Goal: Information Seeking & Learning: Learn about a topic

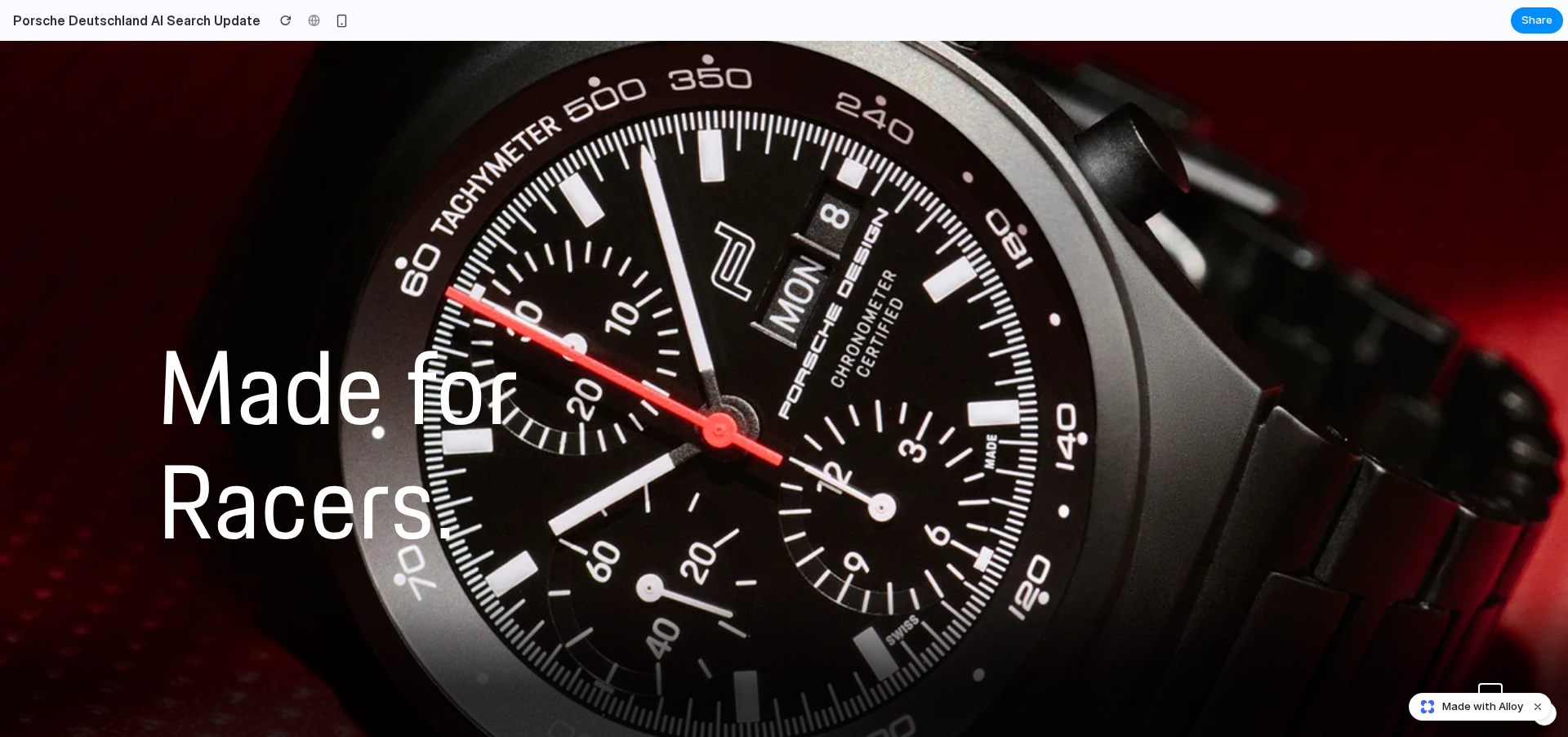
click at [221, 24] on h2 "Porsche Deutschland AI Search Update" at bounding box center [133, 20] width 254 height 19
click at [334, 27] on button "button" at bounding box center [341, 20] width 25 height 25
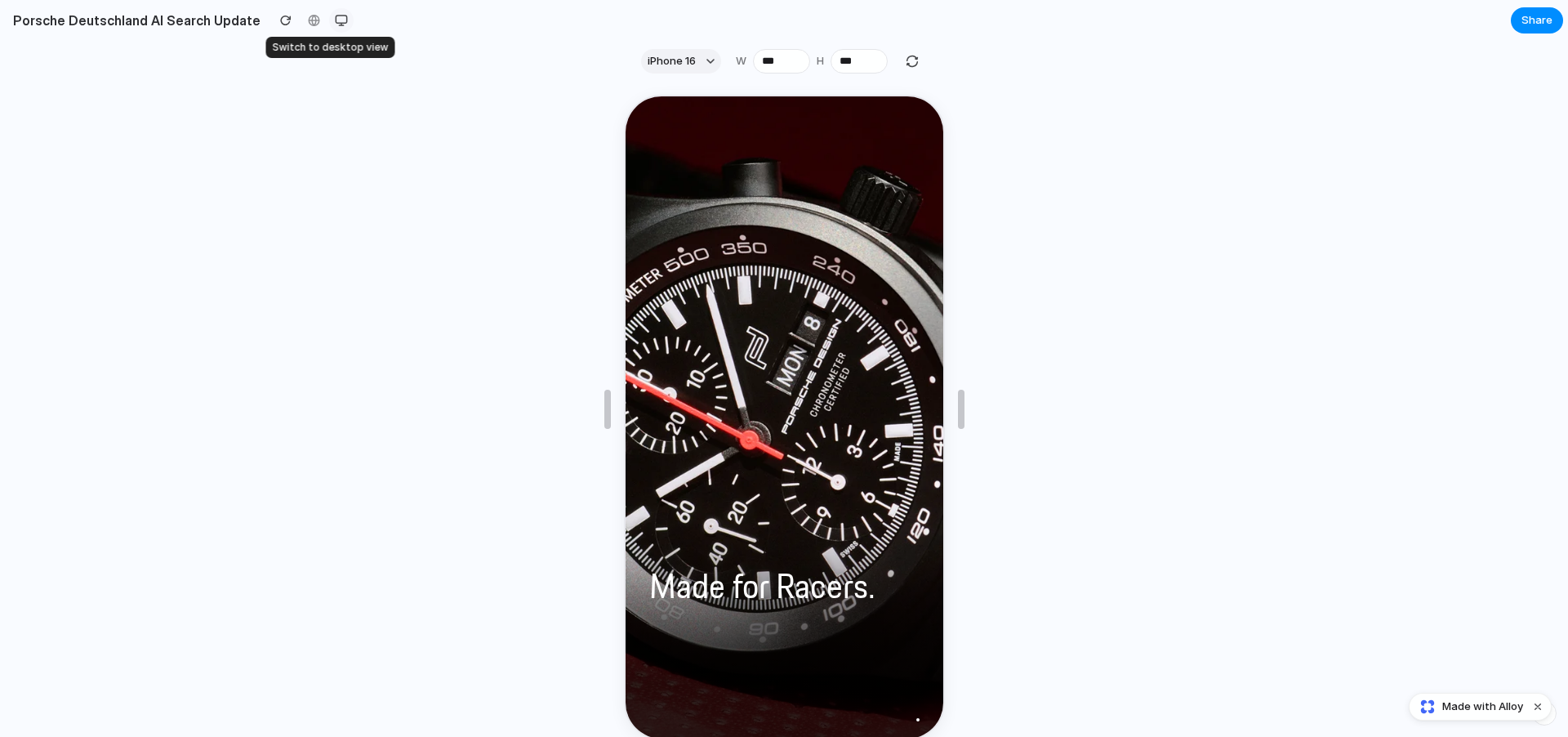
click at [335, 26] on div "button" at bounding box center [341, 20] width 13 height 13
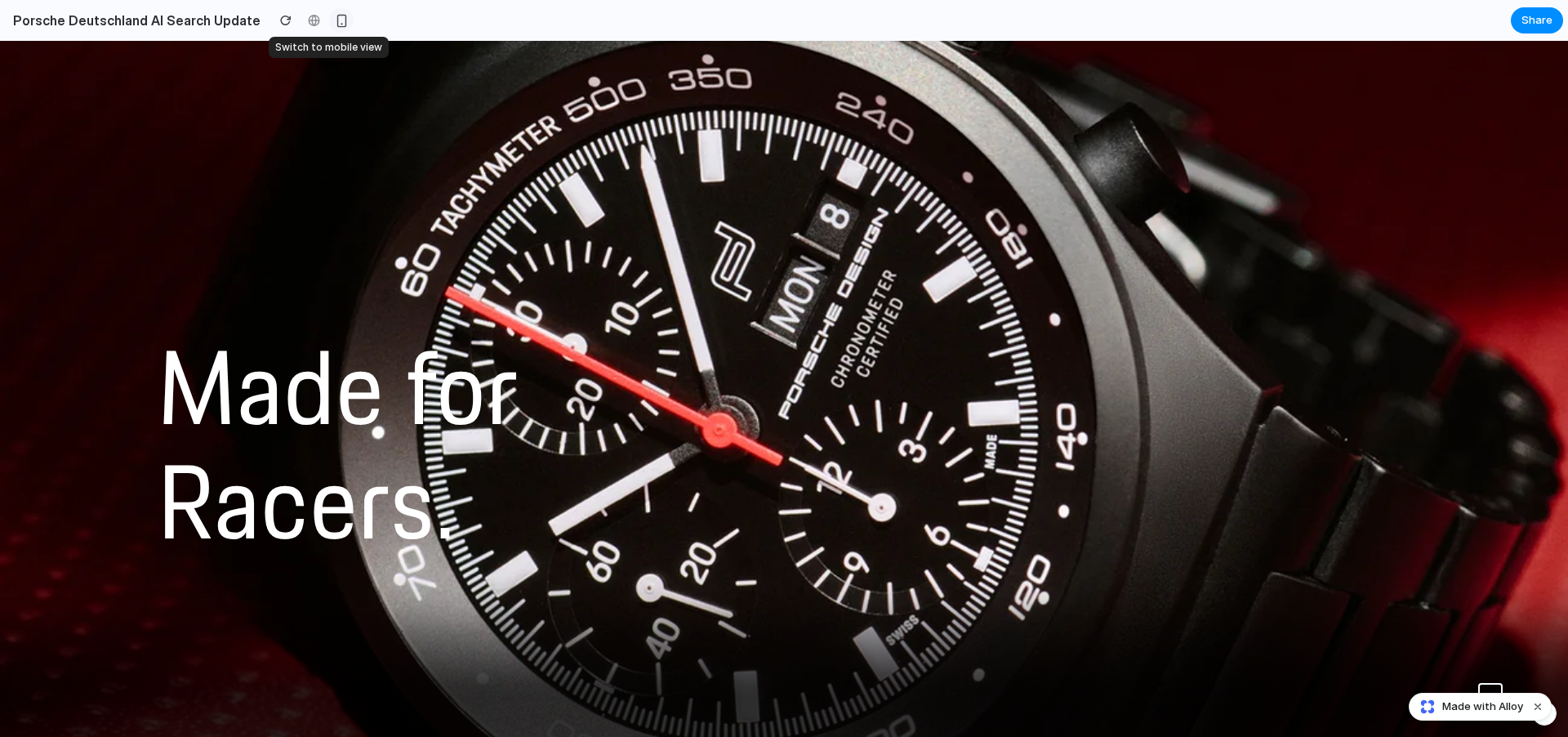
click at [335, 26] on div "button" at bounding box center [342, 21] width 14 height 14
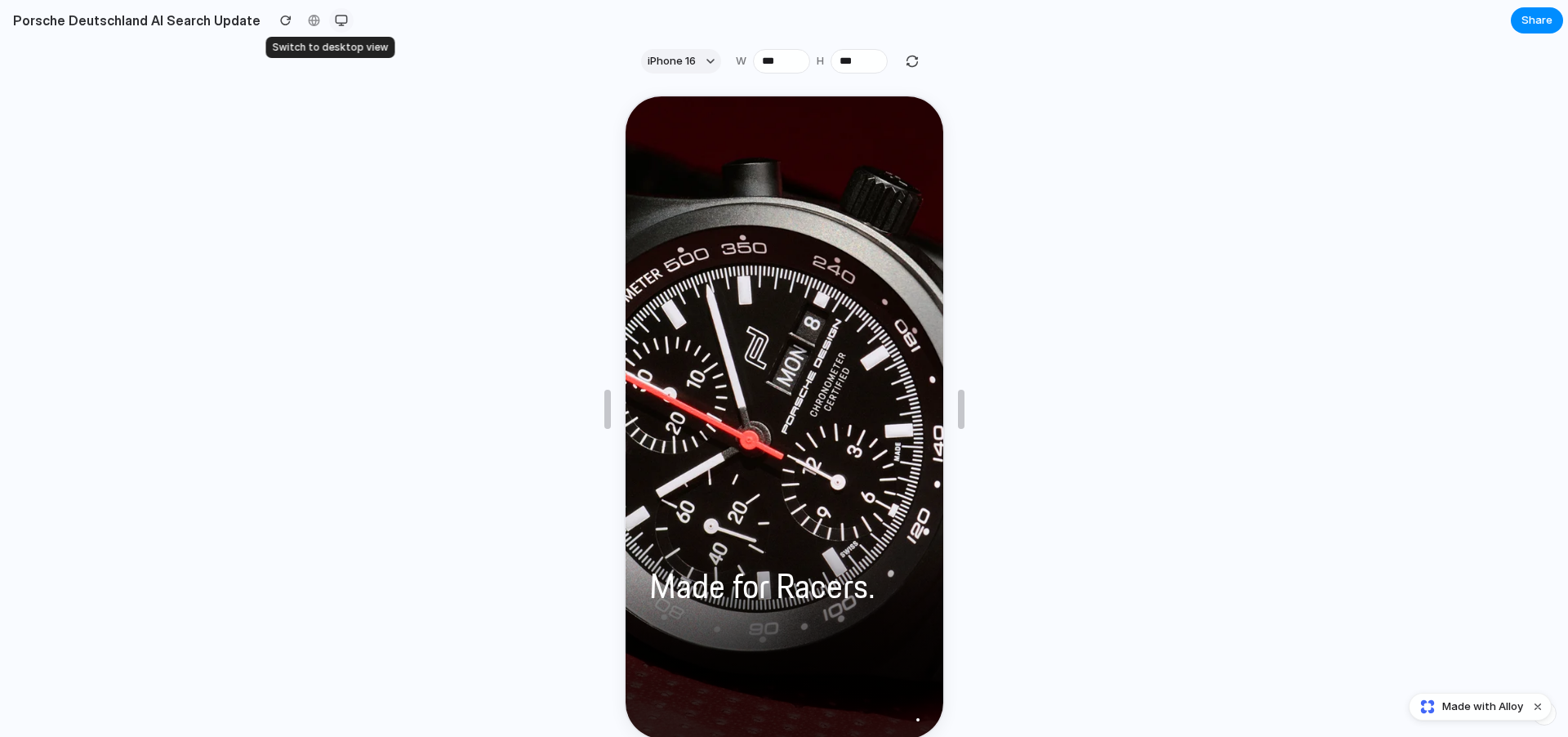
click at [335, 26] on div "button" at bounding box center [341, 20] width 13 height 13
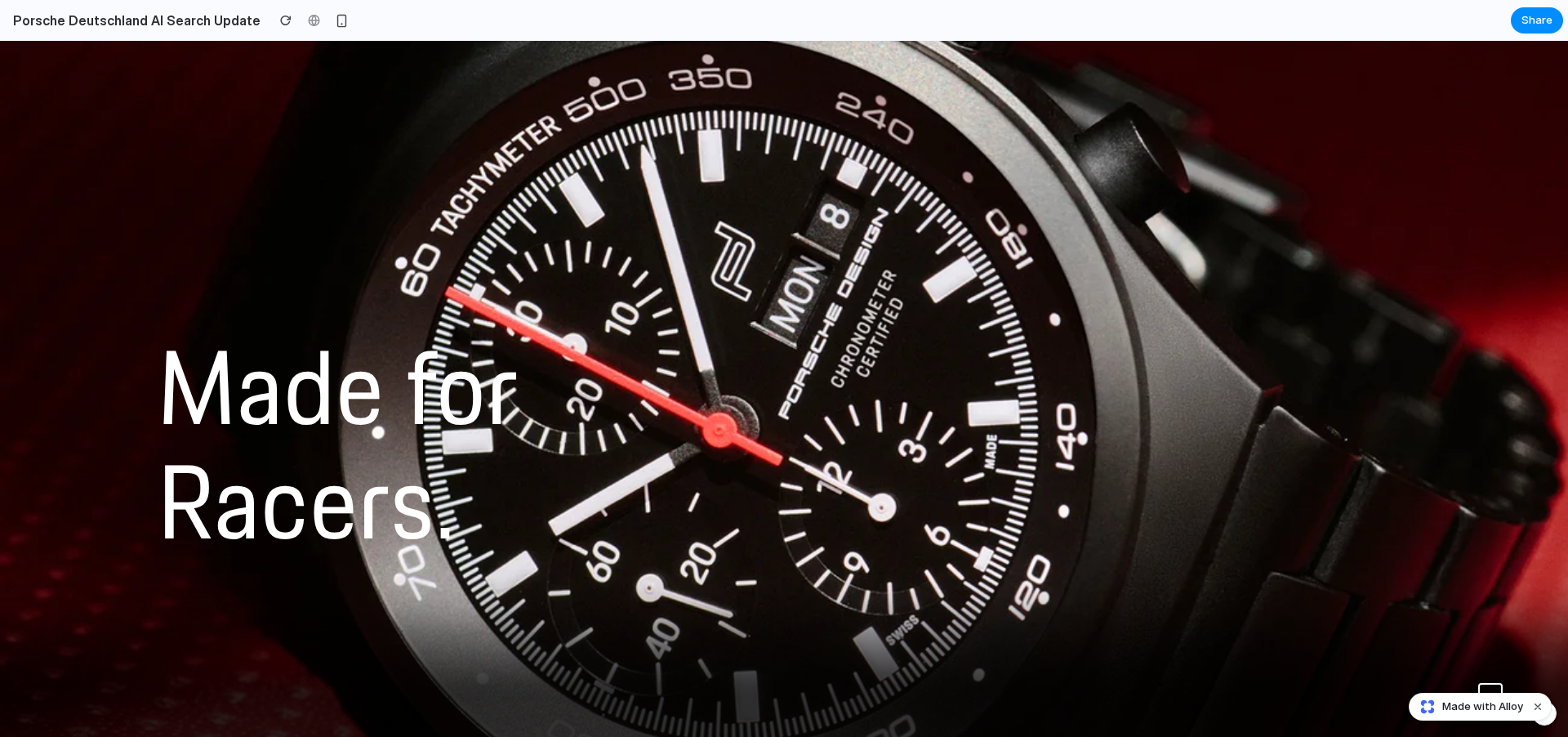
click at [784, 368] on div at bounding box center [784, 368] width 0 height 0
click at [197, 21] on h2 "Porsche Deutschland AI Search Update" at bounding box center [133, 20] width 254 height 19
click at [301, 18] on div at bounding box center [314, 20] width 25 height 25
click at [335, 19] on div "button" at bounding box center [342, 21] width 14 height 14
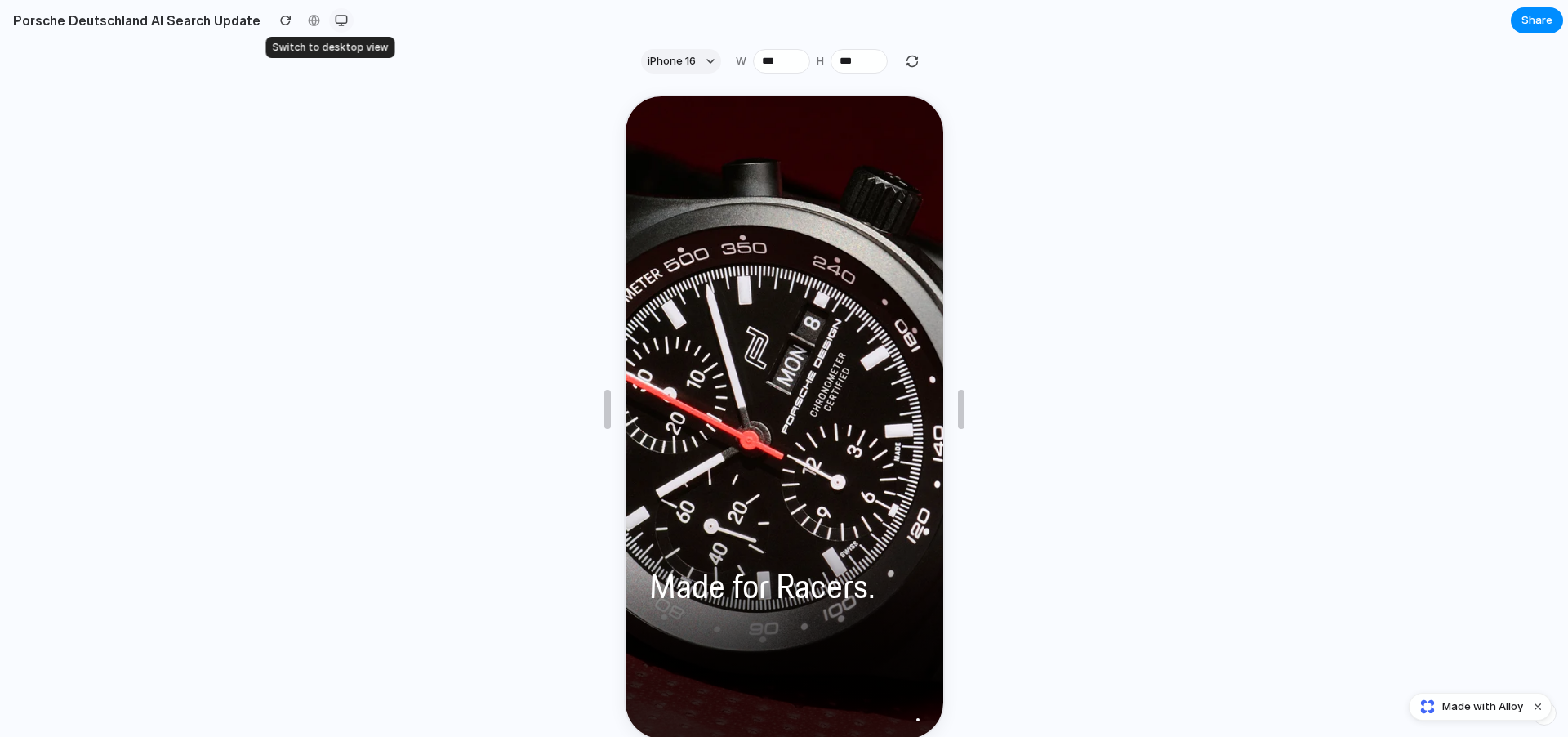
click at [335, 19] on div "button" at bounding box center [341, 20] width 13 height 13
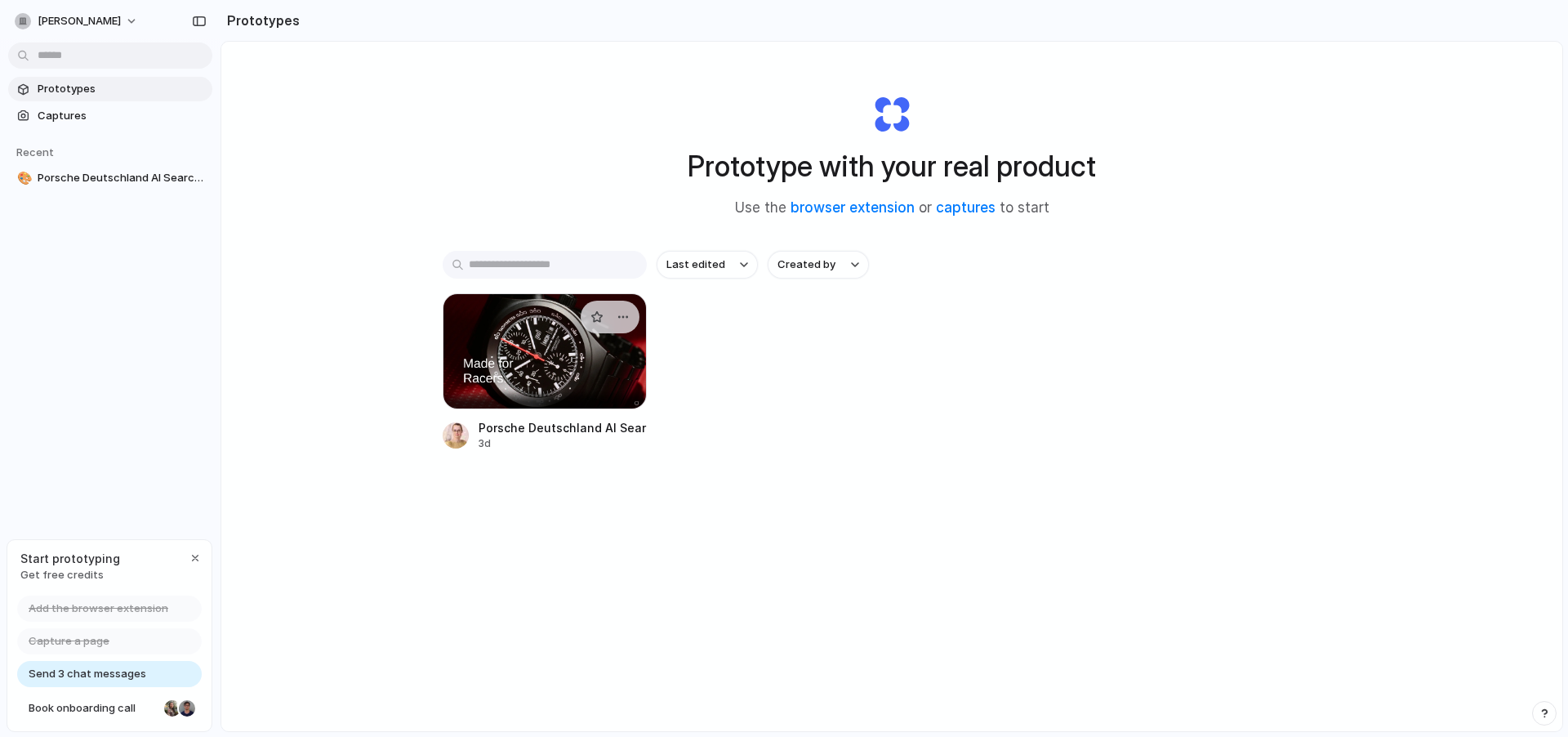
click at [568, 383] on div at bounding box center [545, 352] width 204 height 116
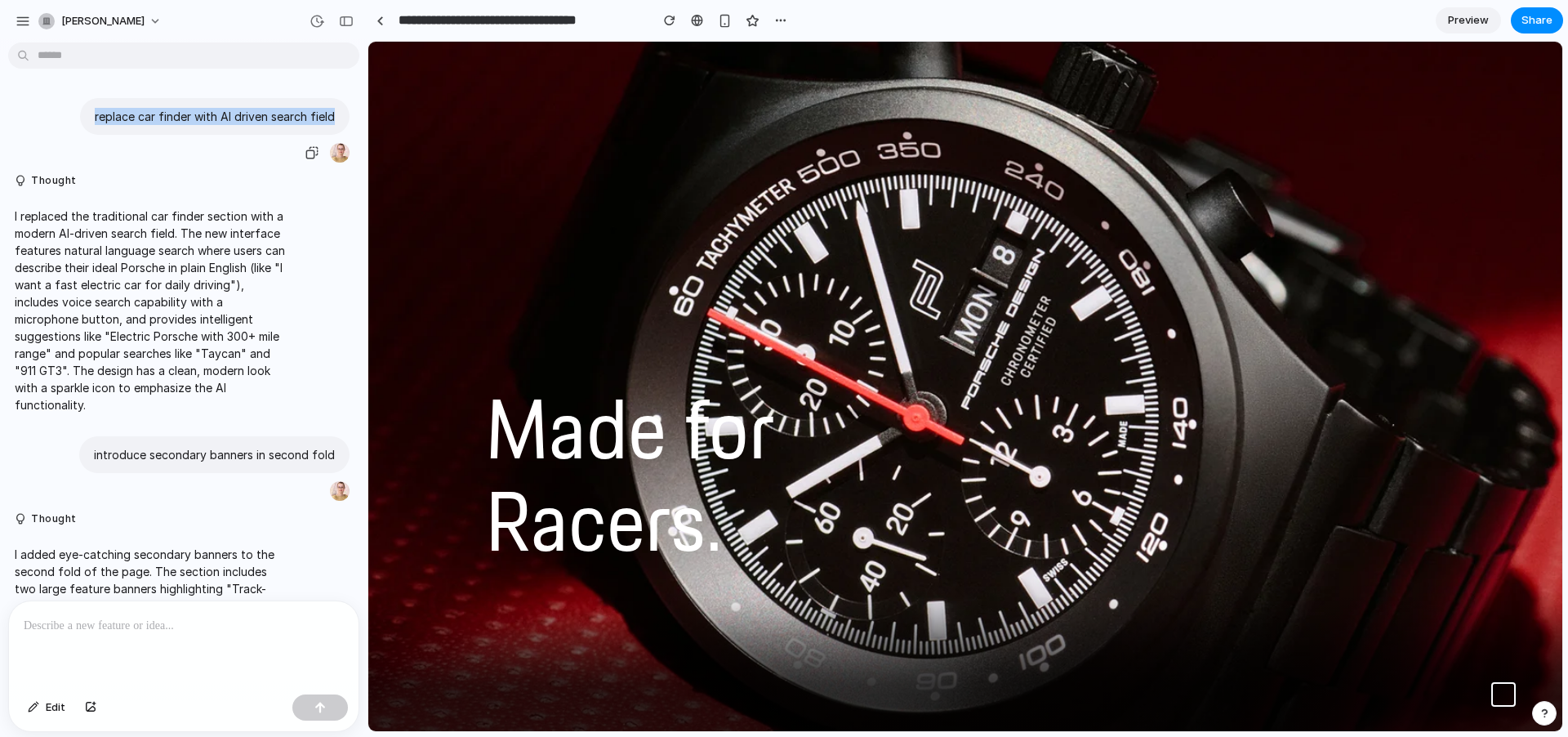
drag, startPoint x: 87, startPoint y: 115, endPoint x: 330, endPoint y: 119, distance: 243.0
click at [330, 119] on div "replace car finder with AI driven search field" at bounding box center [215, 116] width 270 height 37
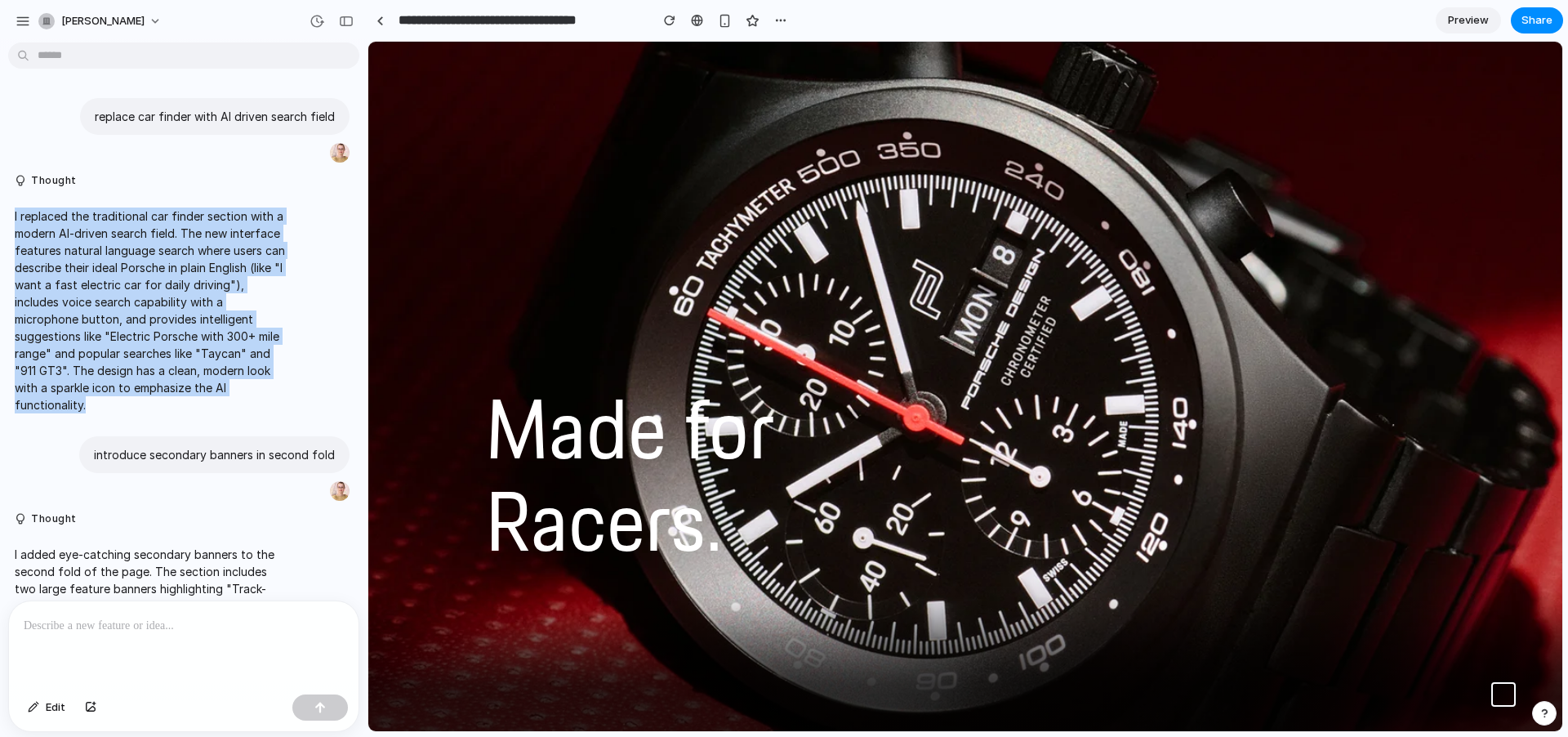
drag, startPoint x: 11, startPoint y: 215, endPoint x: 151, endPoint y: 403, distance: 234.4
click at [152, 404] on div "I replaced the traditional car finder section with a modern AI-driven search fi…" at bounding box center [151, 310] width 286 height 226
click at [79, 218] on p "I replaced the traditional car finder section with a modern AI-driven search fi…" at bounding box center [152, 310] width 273 height 206
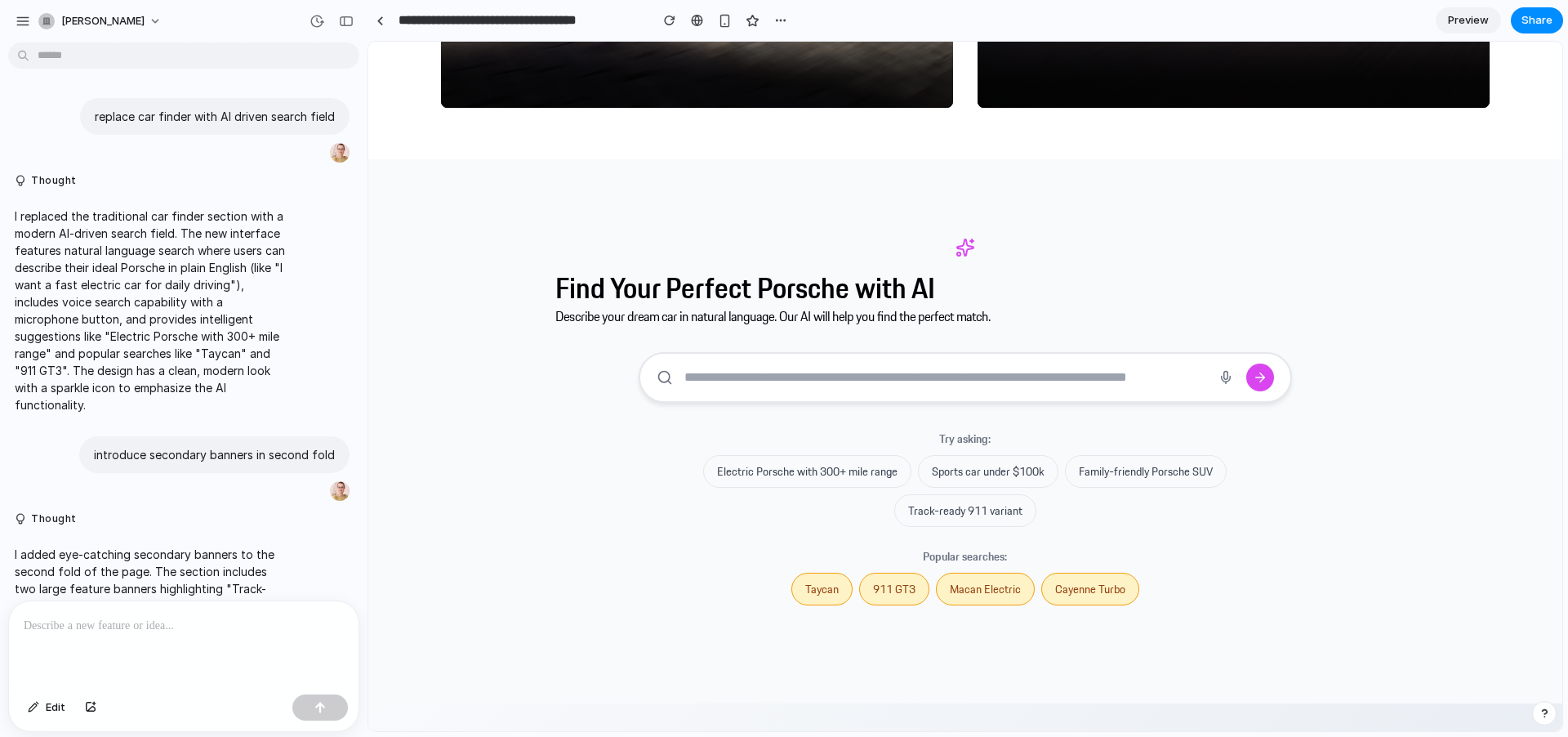
scroll to position [2825, 0]
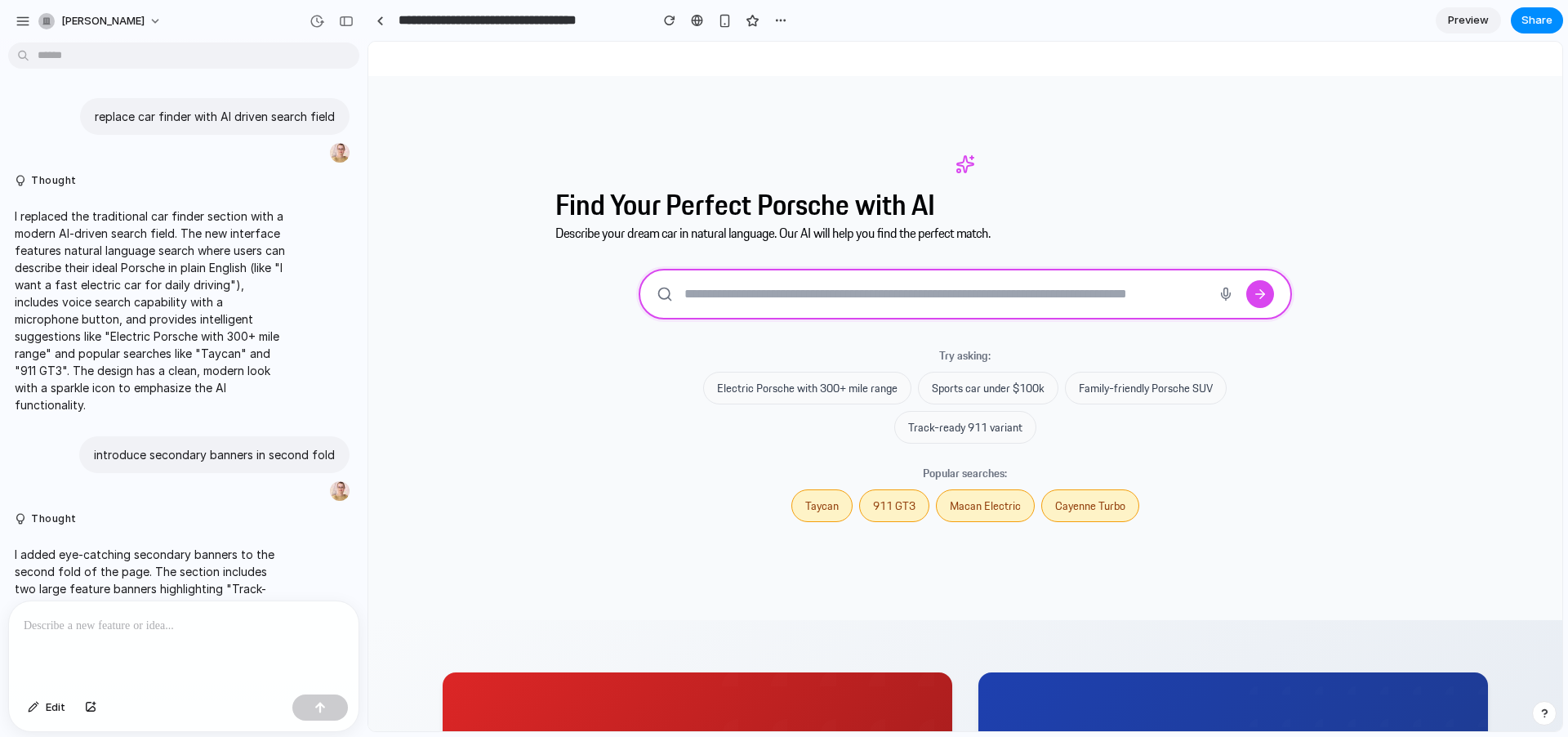
click at [791, 286] on input "text" at bounding box center [944, 294] width 523 height 16
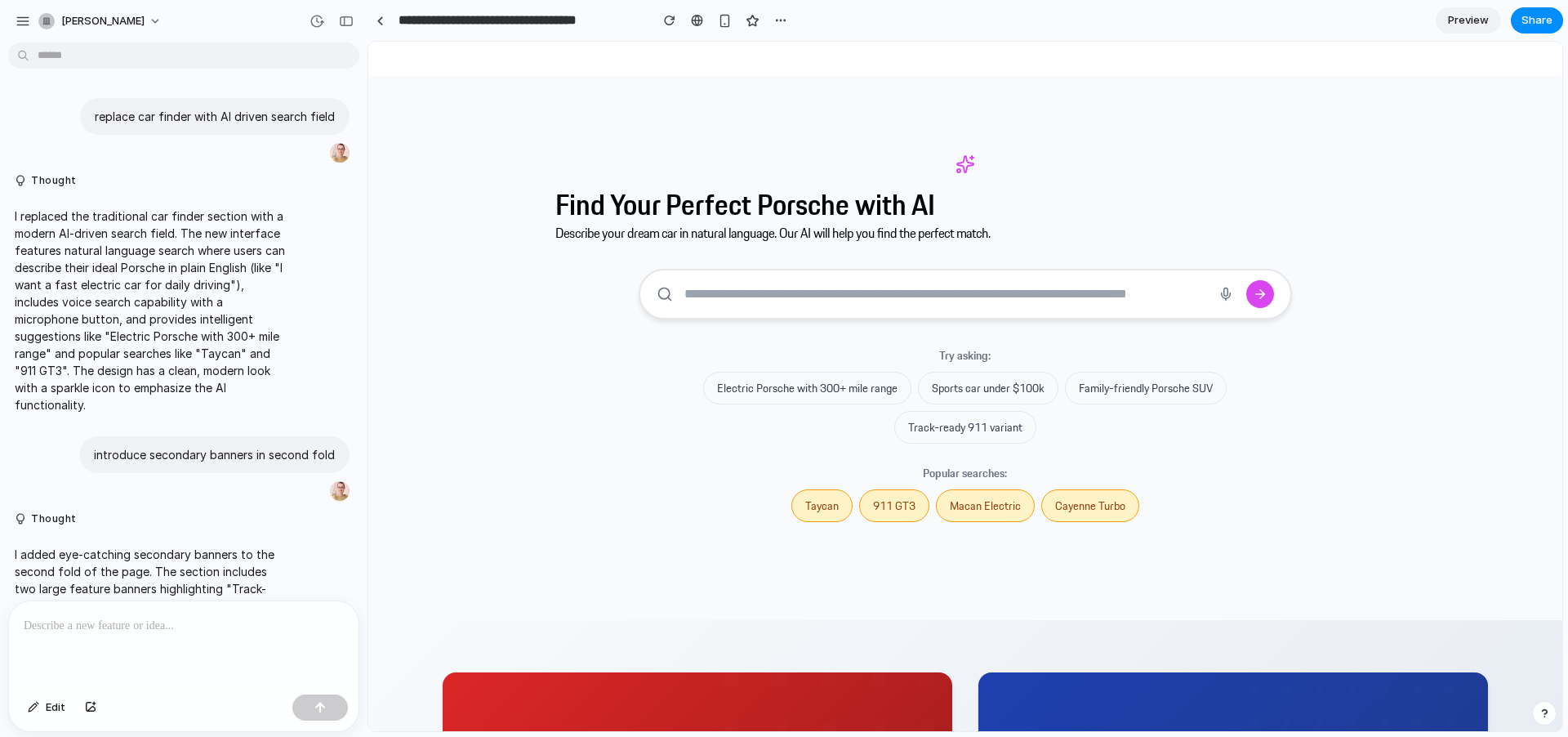
click at [830, 302] on div at bounding box center [965, 294] width 653 height 50
click at [858, 384] on button "Electric Porsche with 300+ mile range" at bounding box center [807, 388] width 208 height 33
click at [977, 376] on button "Sports car under $100k" at bounding box center [988, 388] width 140 height 33
click at [1143, 384] on button "Family-friendly Porsche SUV" at bounding box center [1145, 388] width 161 height 33
click at [977, 422] on button "Track-ready 911 variant" at bounding box center [965, 427] width 142 height 33
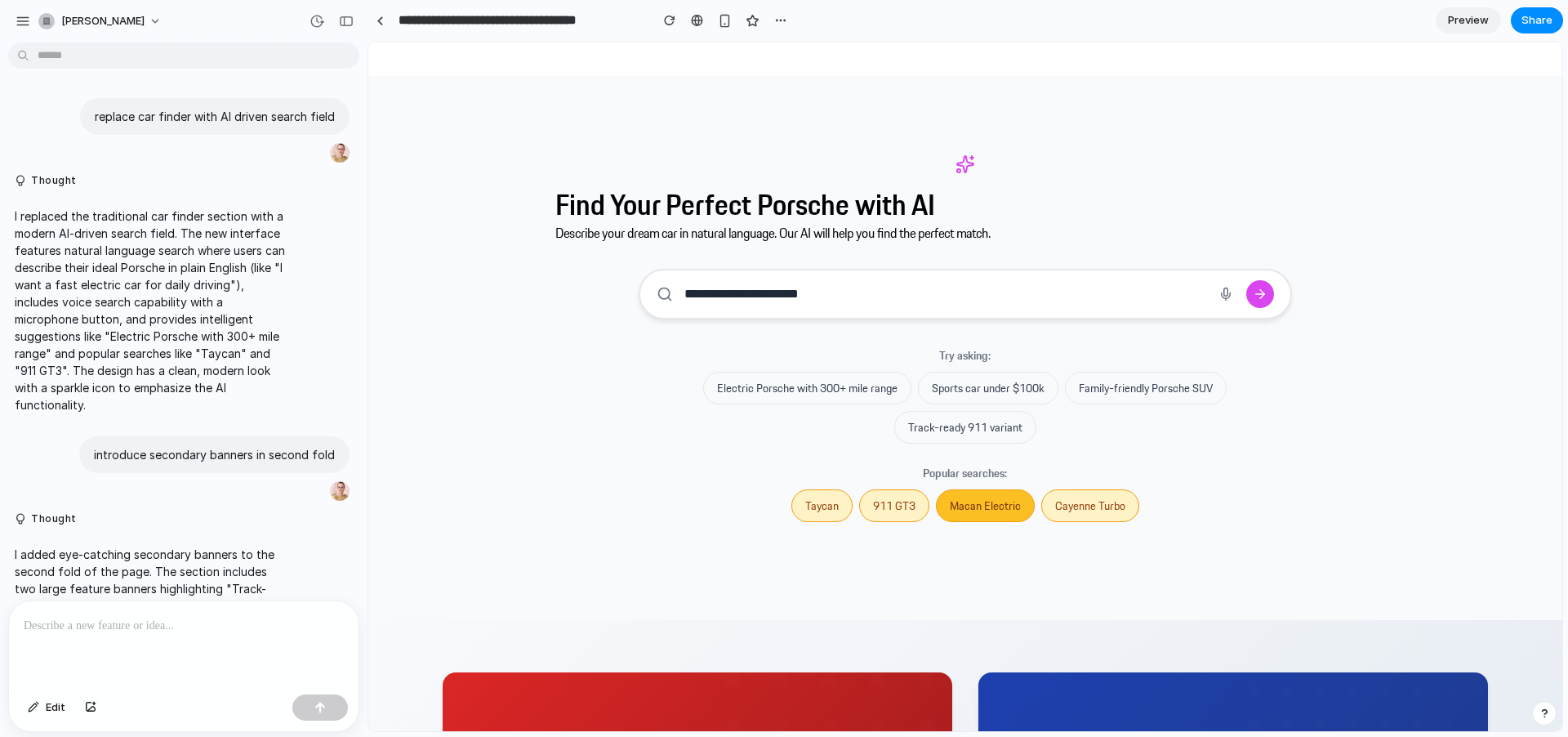
click at [978, 499] on button "Macan Electric" at bounding box center [985, 505] width 99 height 33
click at [886, 510] on button "911 GT3" at bounding box center [895, 505] width 71 height 33
click at [810, 496] on button "Taycan" at bounding box center [821, 505] width 61 height 33
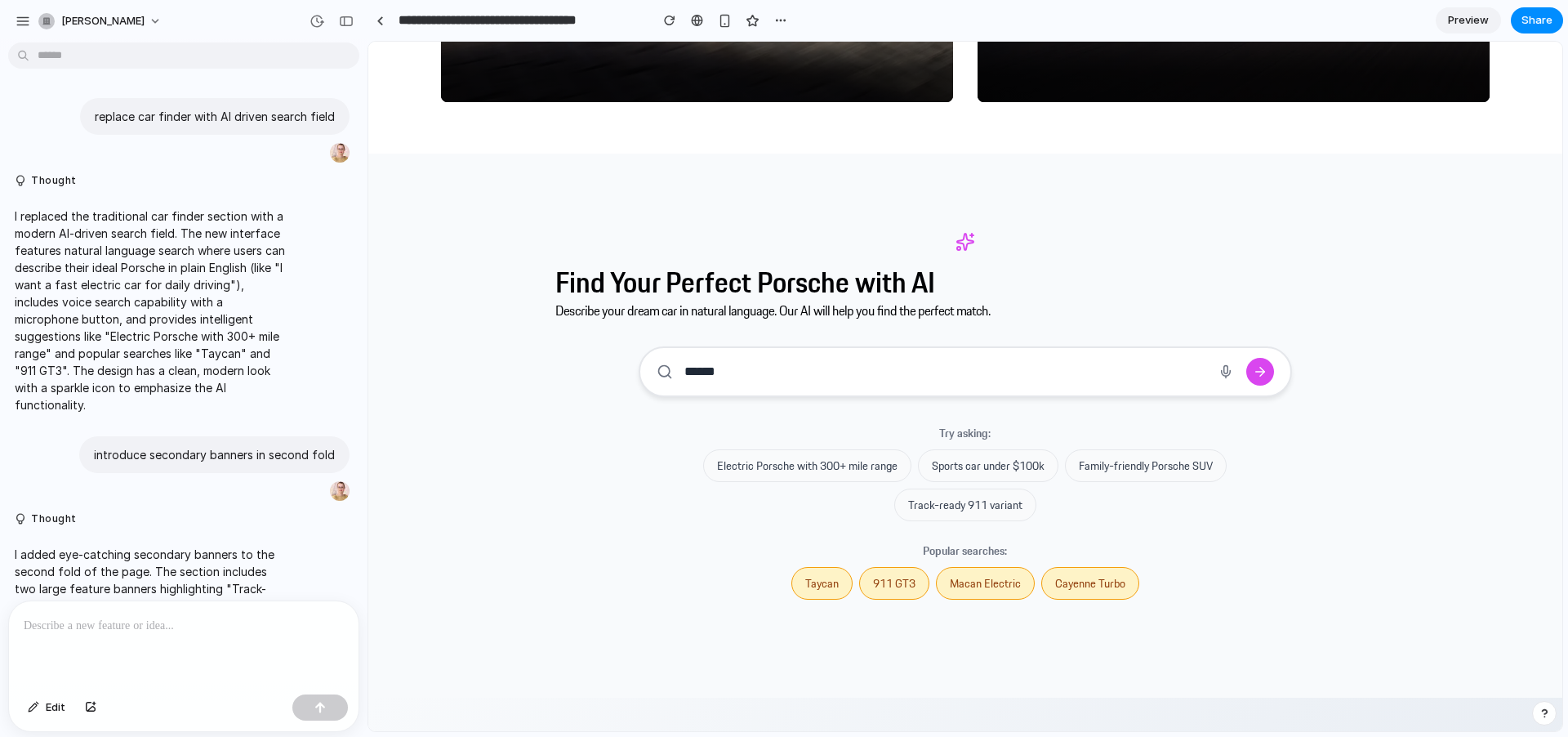
scroll to position [2736, 0]
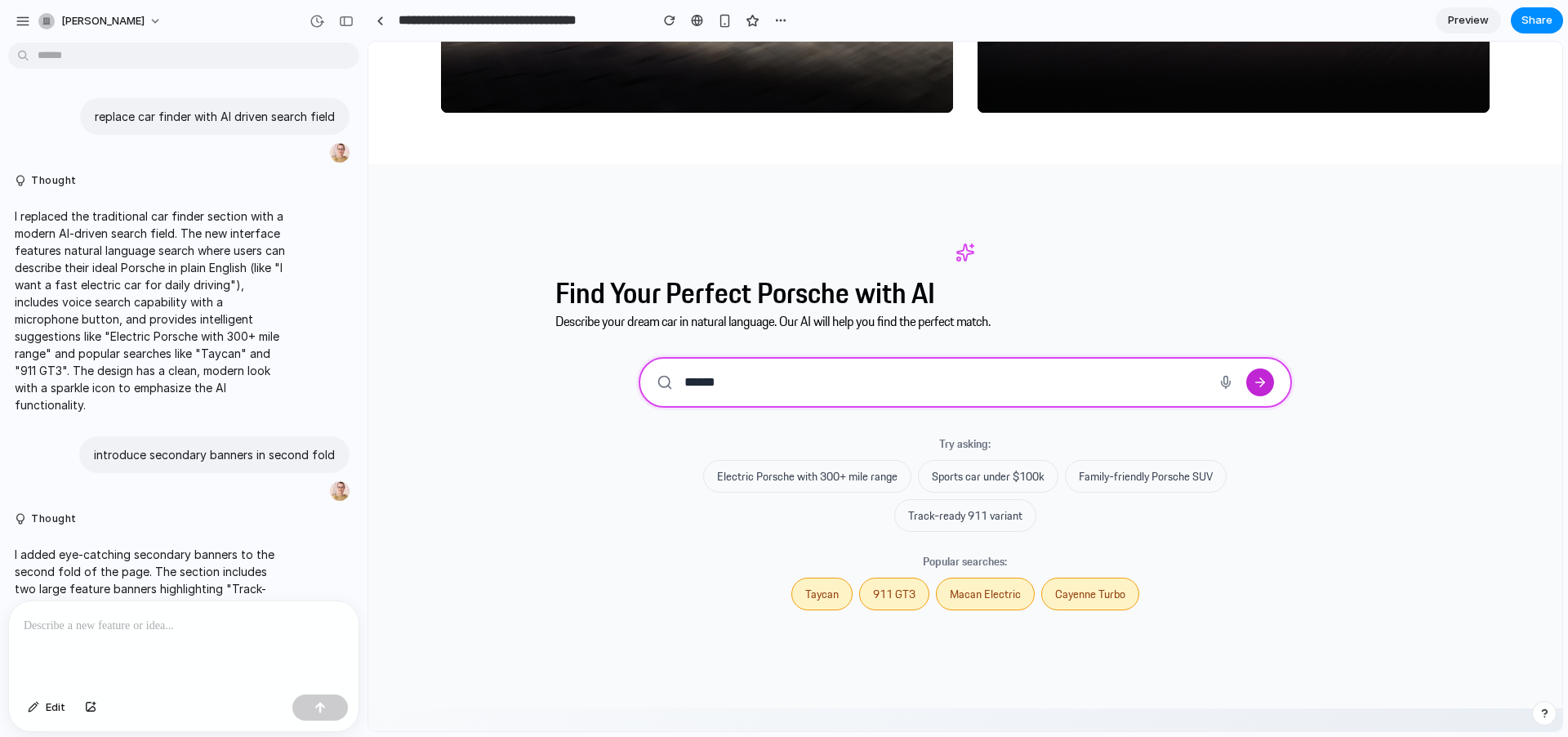
click at [1255, 375] on icon "submit" at bounding box center [1260, 382] width 15 height 15
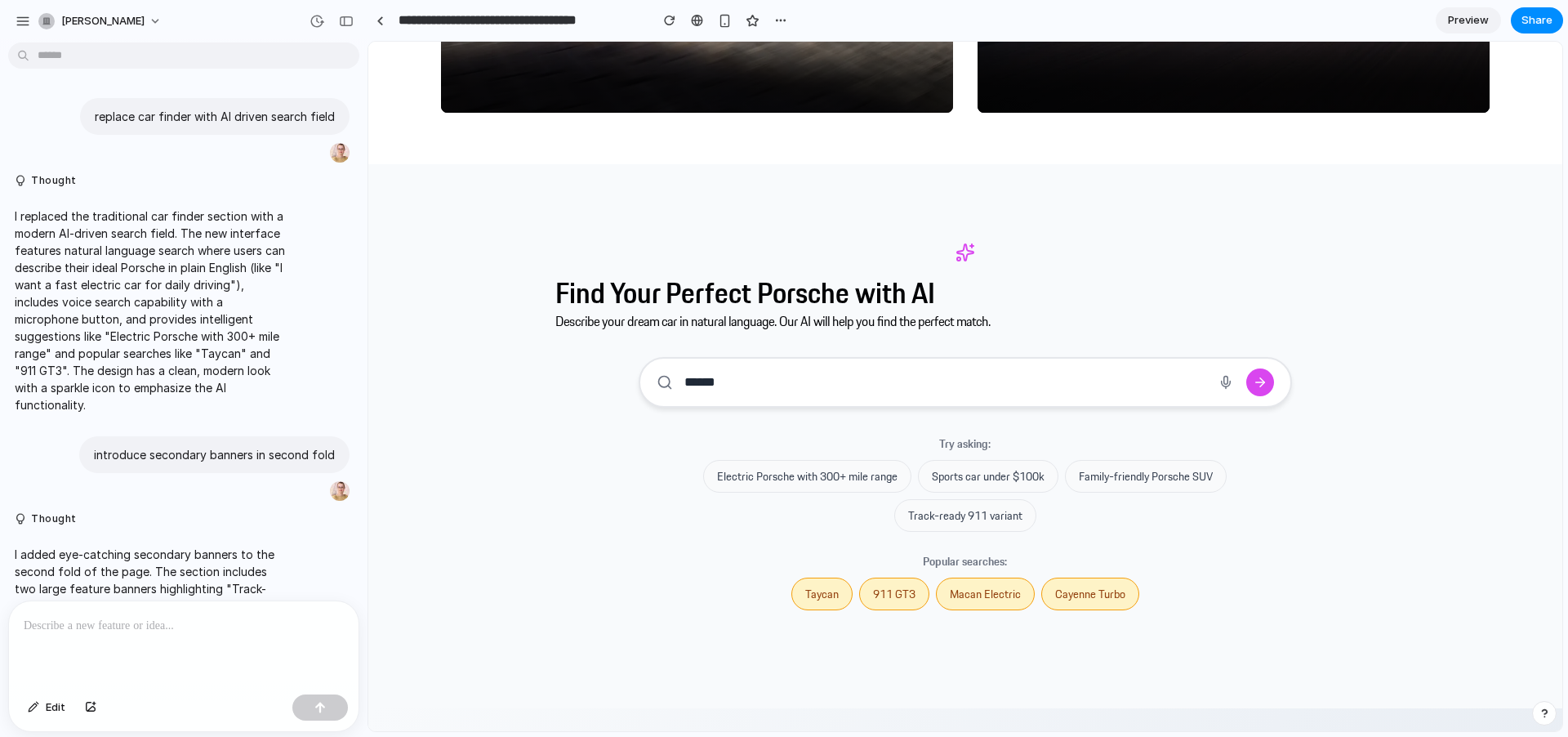
click at [783, 323] on p "Describe your dream car in natural language. Our AI will help you find the perf…" at bounding box center [964, 321] width 819 height 19
click at [740, 365] on div "******" at bounding box center [965, 382] width 653 height 50
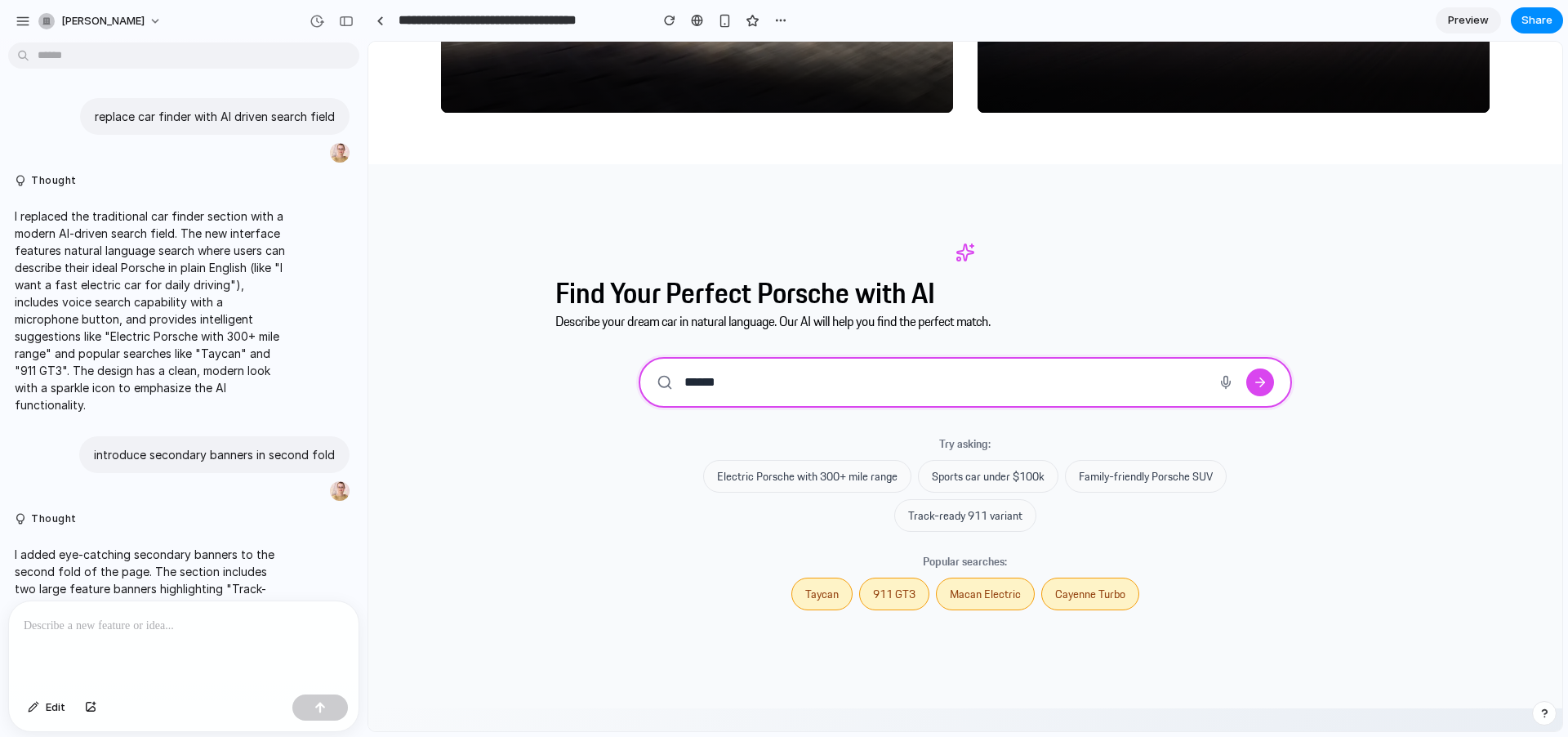
click at [744, 385] on input "******" at bounding box center [944, 382] width 523 height 16
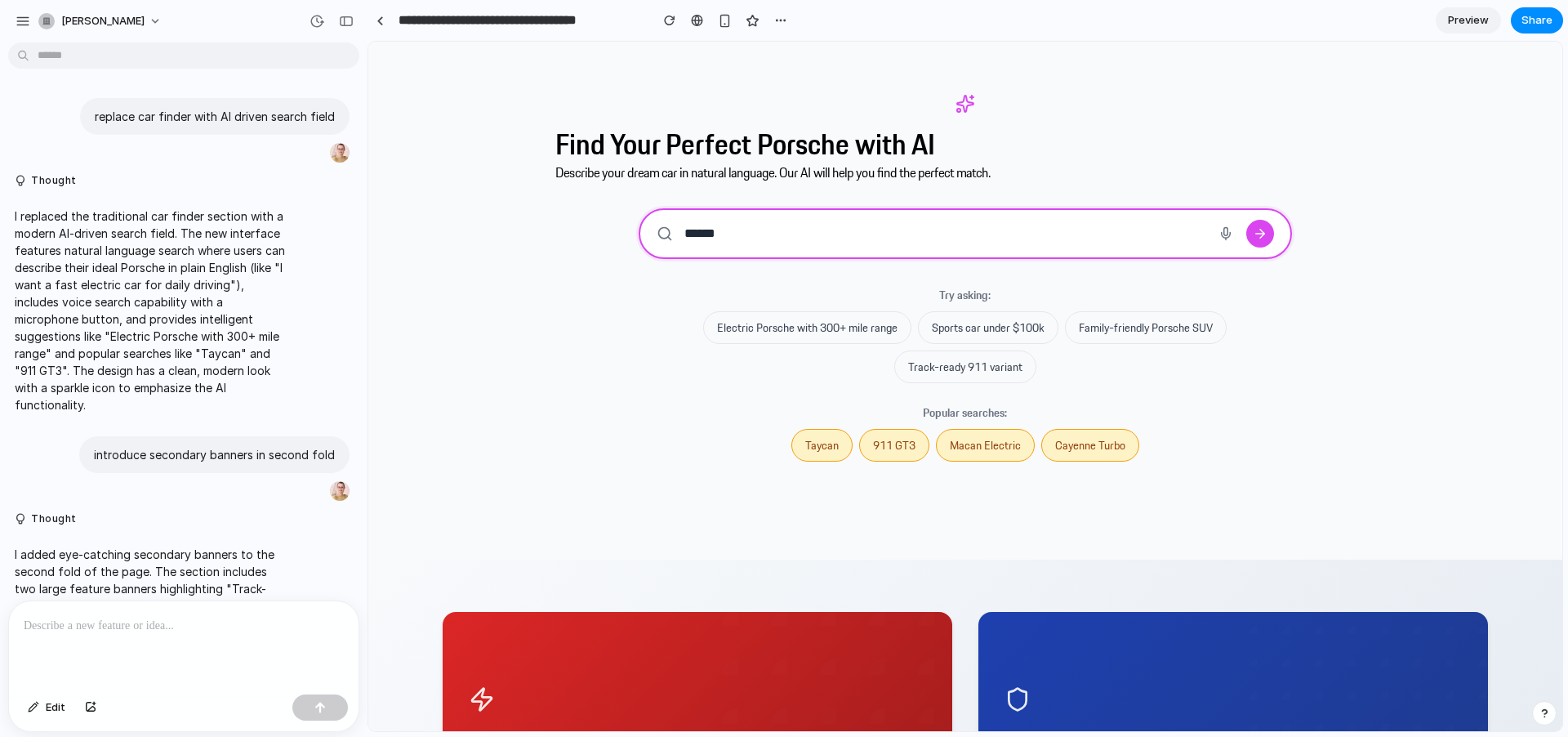
scroll to position [2687, 0]
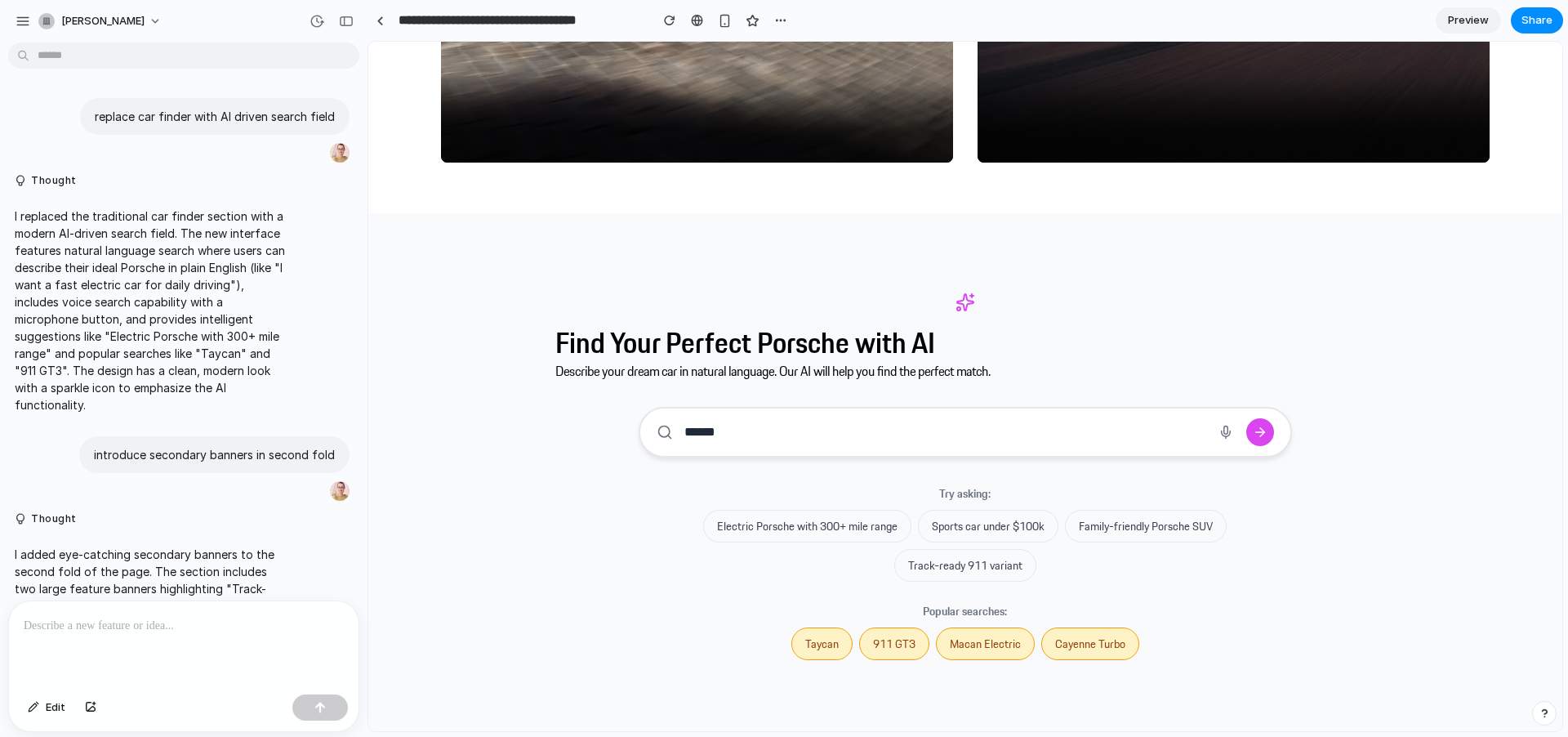
drag, startPoint x: 551, startPoint y: 337, endPoint x: 933, endPoint y: 336, distance: 382.0
click at [933, 336] on div "Find Your Perfect Porsche with AI Describe your dream car in natural language. …" at bounding box center [965, 486] width 1194 height 544
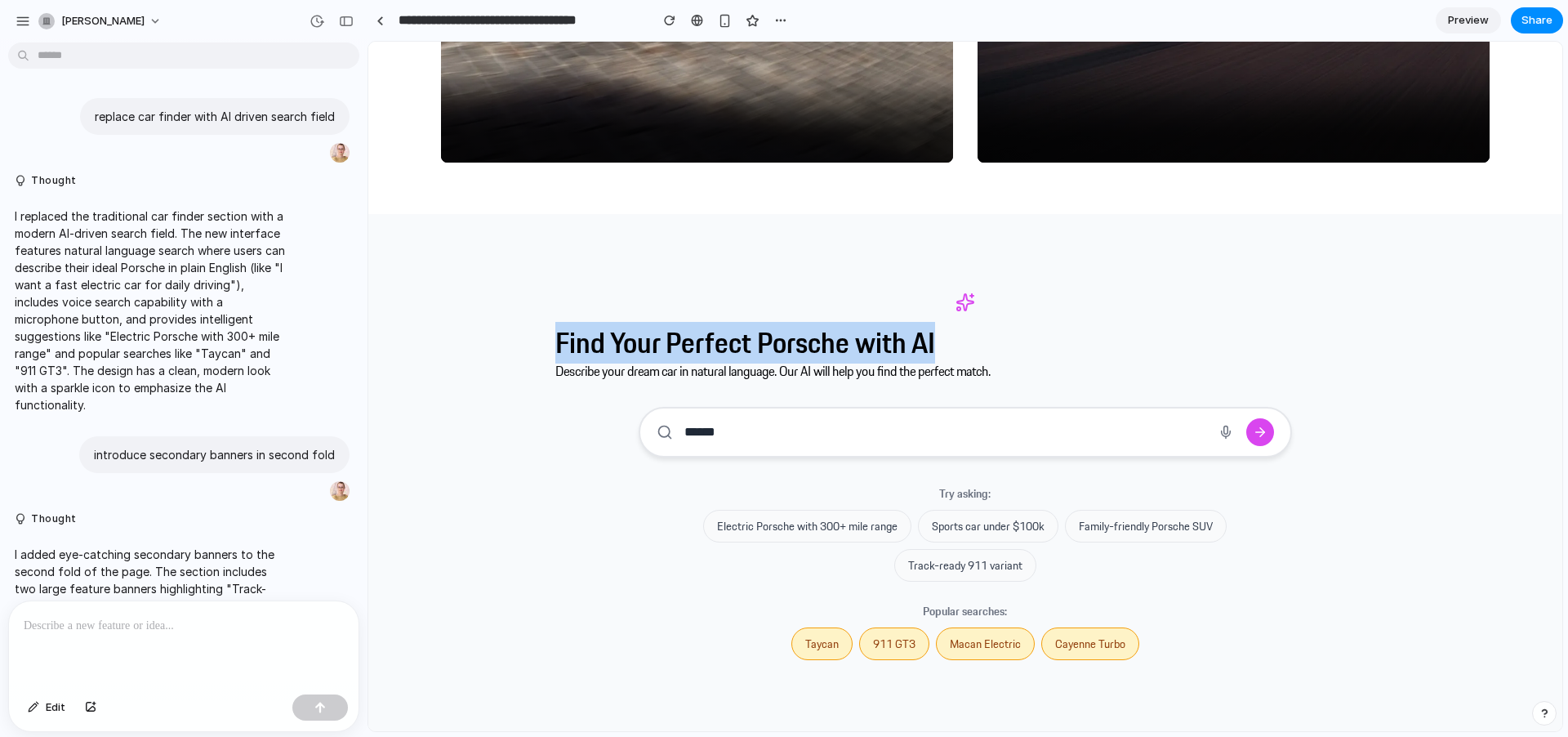
drag, startPoint x: 932, startPoint y: 337, endPoint x: 534, endPoint y: 323, distance: 398.2
click at [534, 323] on div "Find Your Perfect Porsche with AI Describe your dream car in natural language. …" at bounding box center [965, 486] width 1194 height 544
click at [536, 323] on div "Find Your Perfect Porsche with AI Describe your dream car in natural language. …" at bounding box center [965, 486] width 1194 height 544
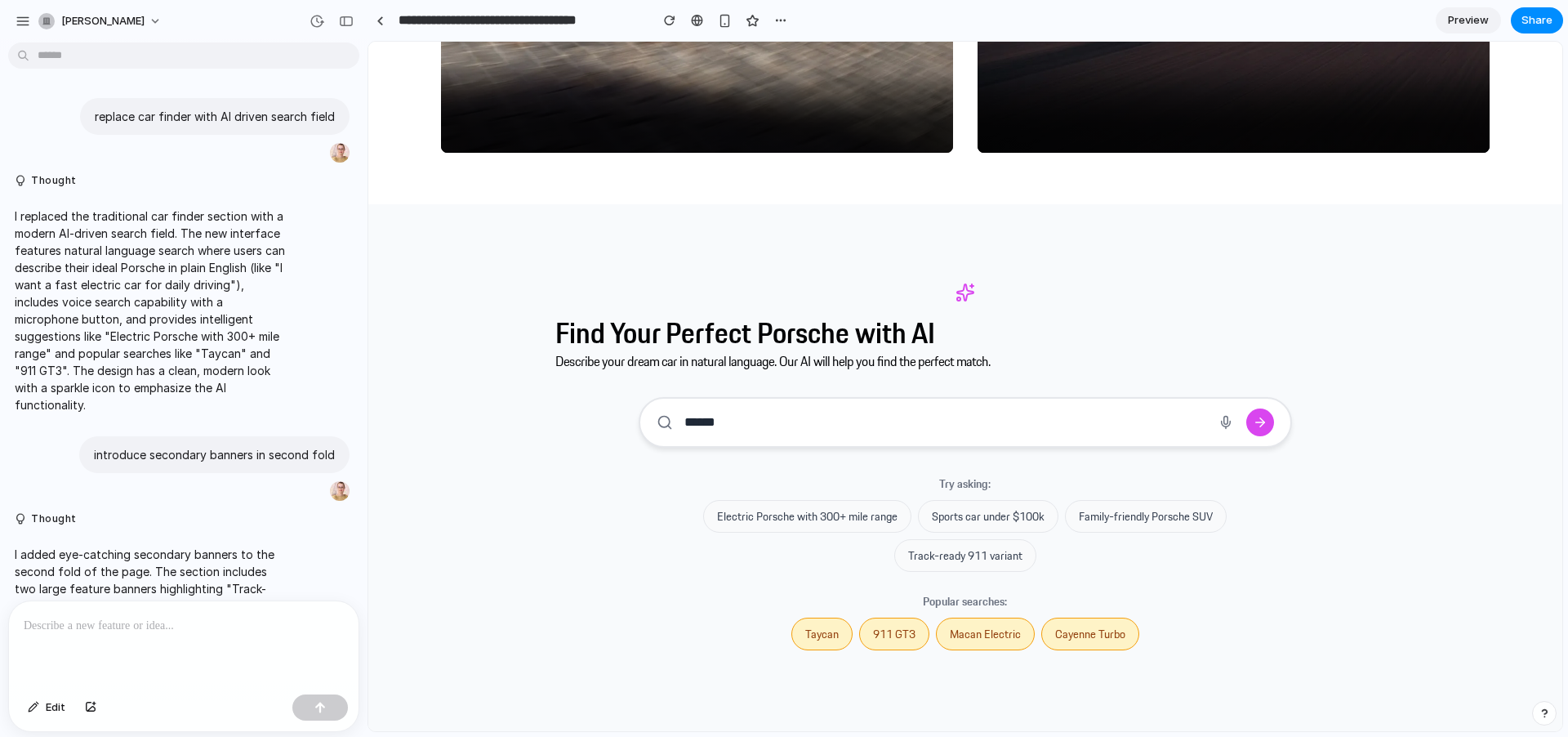
scroll to position [2707, 0]
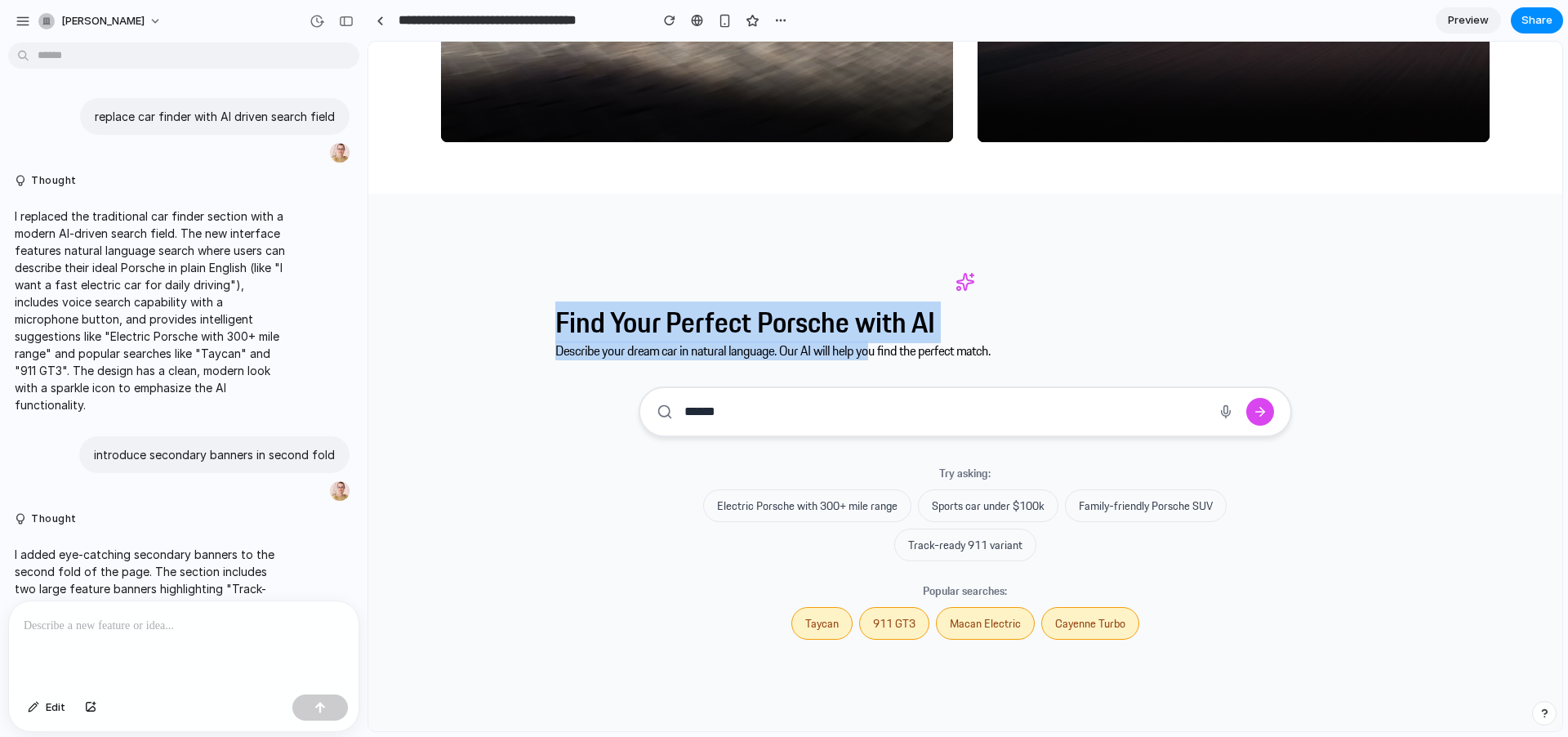
drag, startPoint x: 549, startPoint y: 315, endPoint x: 892, endPoint y: 340, distance: 343.9
click at [892, 340] on div "Find Your Perfect Porsche with AI Describe your dream car in natural language. …" at bounding box center [965, 465] width 1194 height 544
click at [892, 340] on p "Describe your dream car in natural language. Our AI will help you find the perf…" at bounding box center [964, 350] width 819 height 19
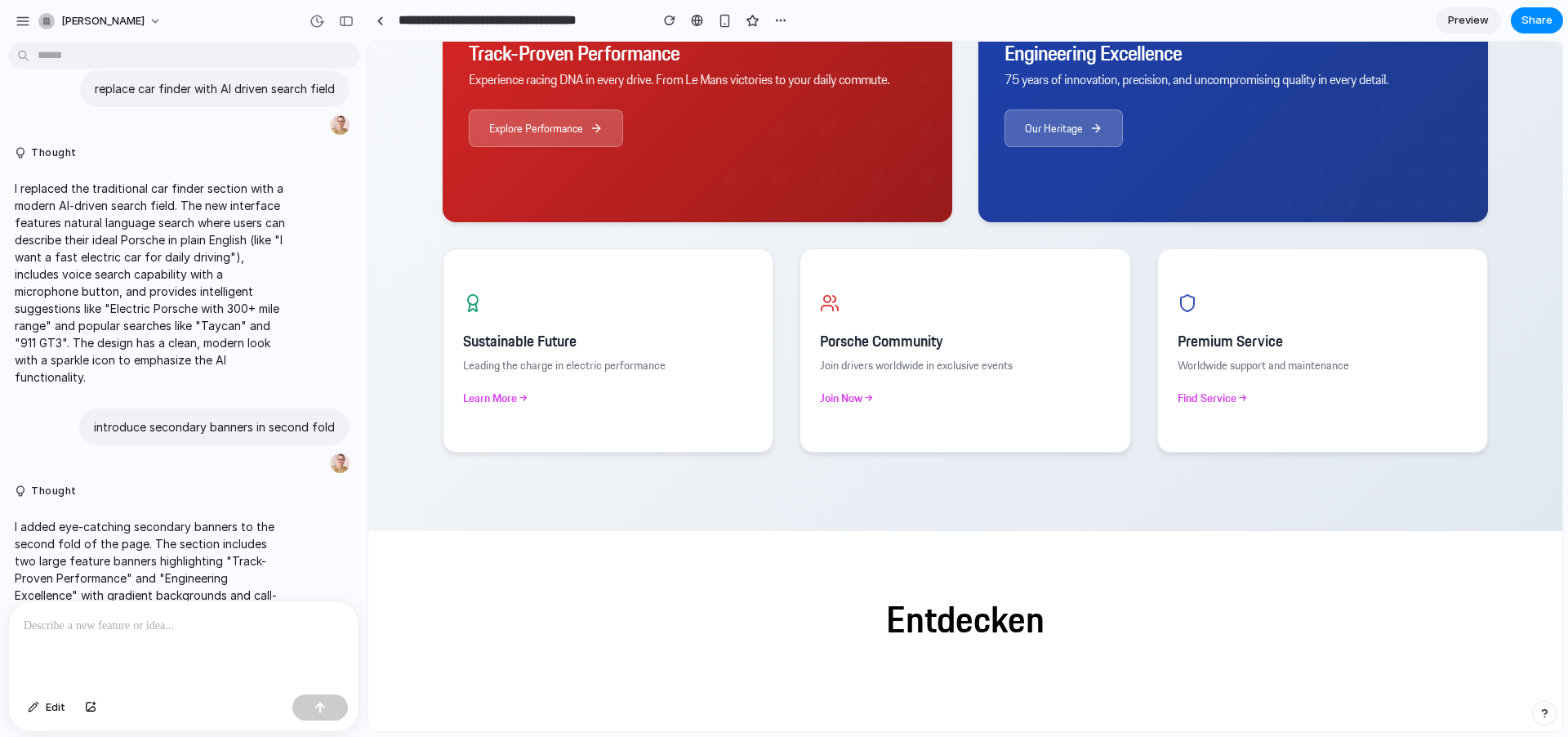
scroll to position [191, 0]
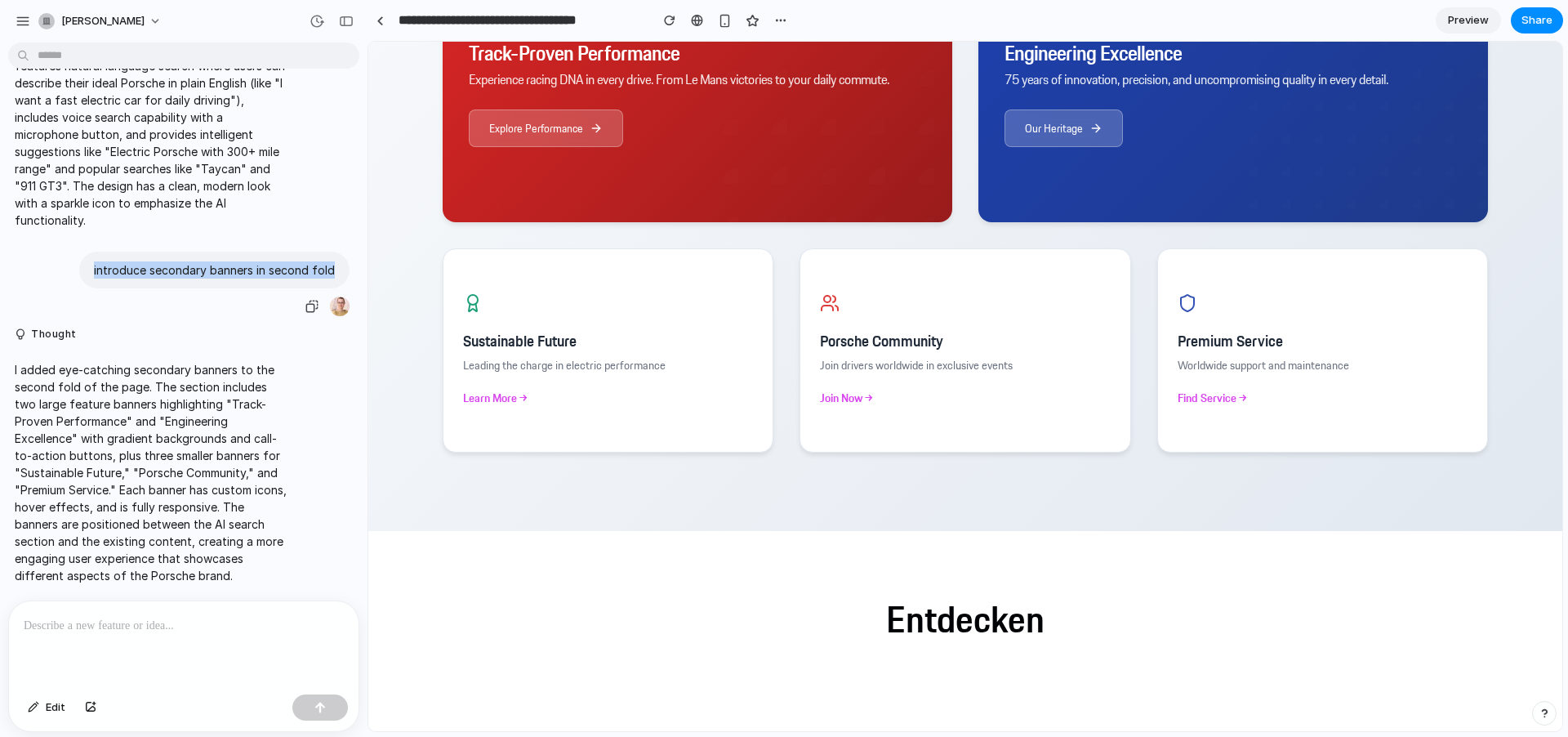
drag, startPoint x: 90, startPoint y: 259, endPoint x: 328, endPoint y: 266, distance: 238.1
click at [328, 266] on p "introduce secondary banners in second fold" at bounding box center [214, 270] width 241 height 17
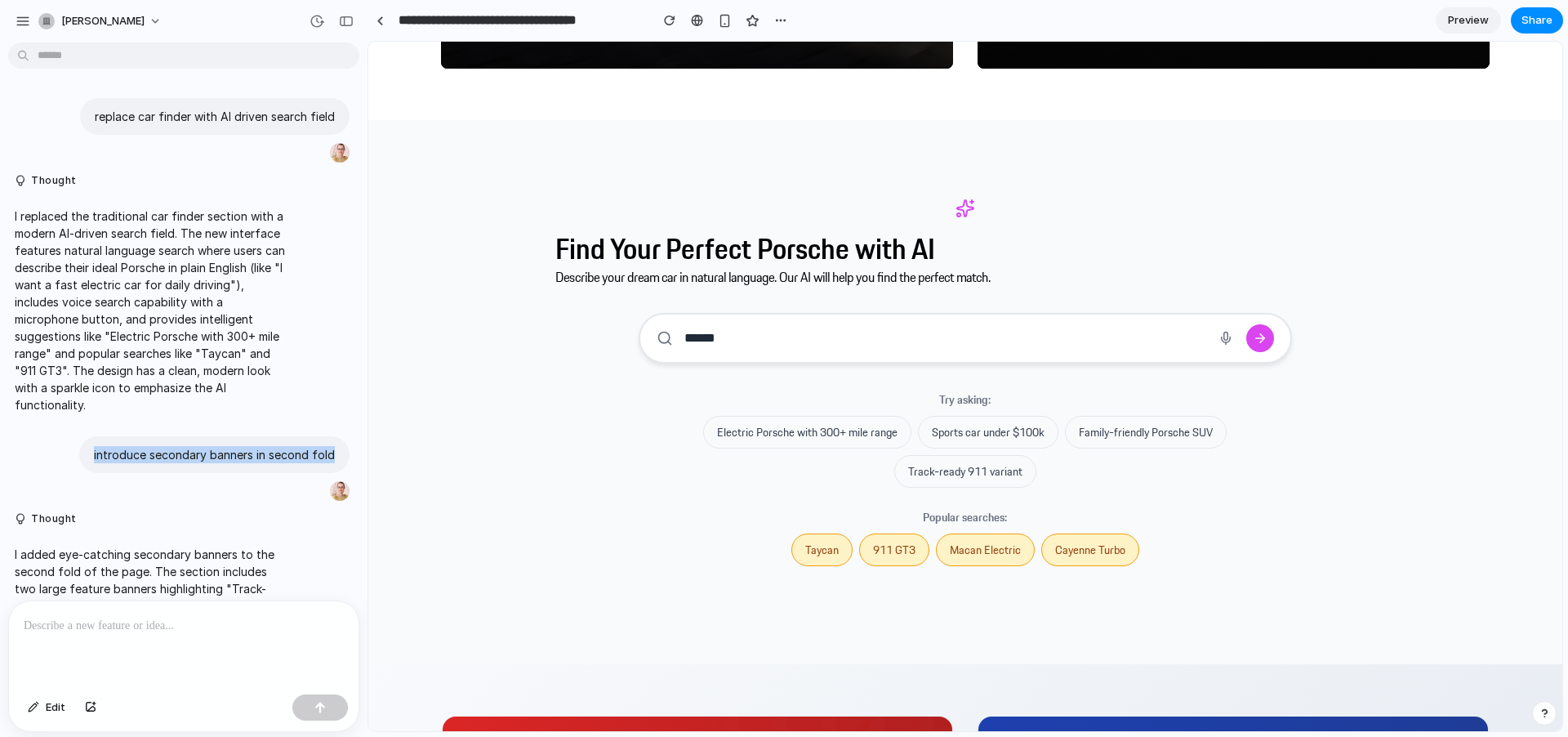
scroll to position [2802, 0]
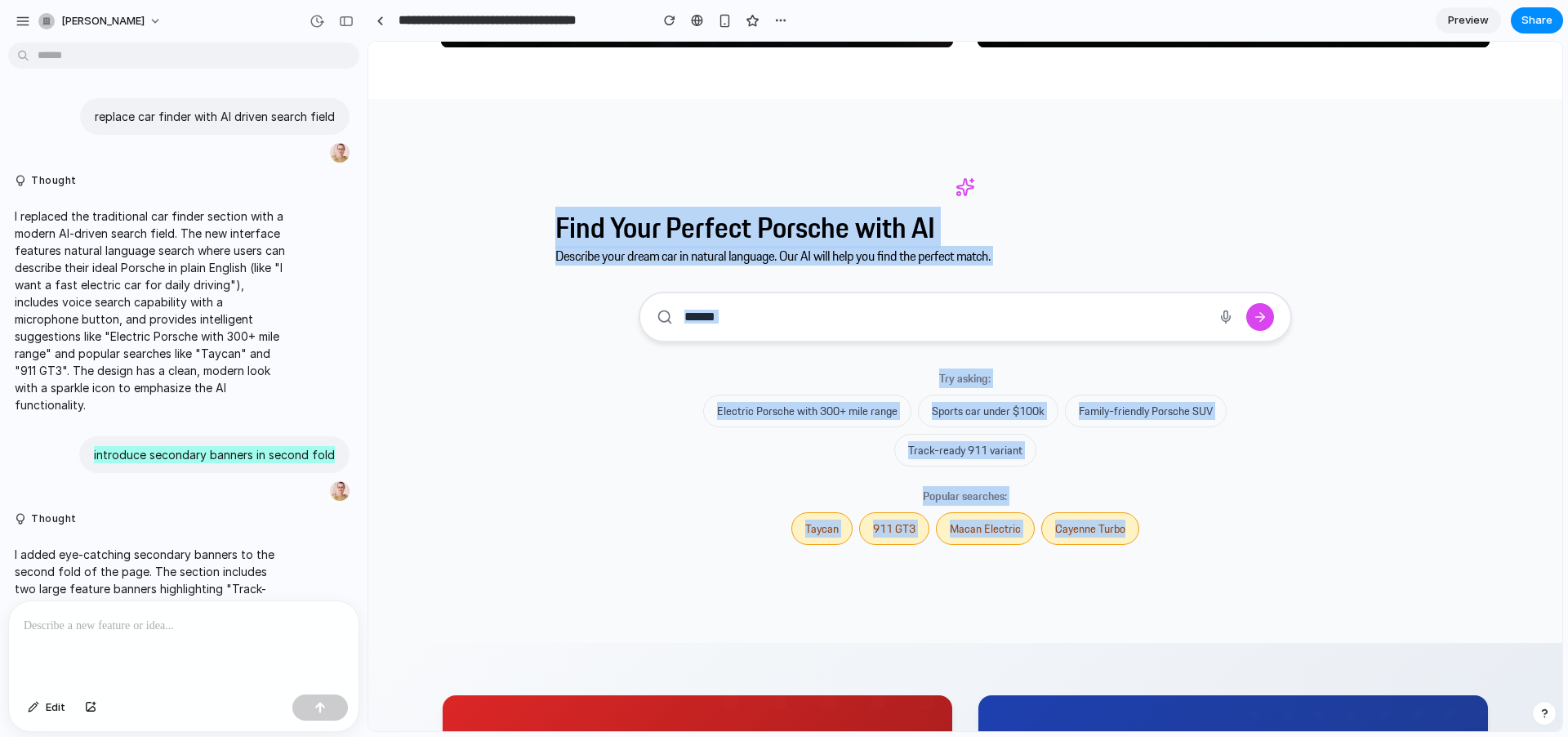
drag, startPoint x: 435, startPoint y: 97, endPoint x: 1269, endPoint y: 540, distance: 944.4
click at [1269, 540] on div "Find Your Perfect Porsche with AI Describe your dream car in natural language. …" at bounding box center [965, 370] width 1194 height 544
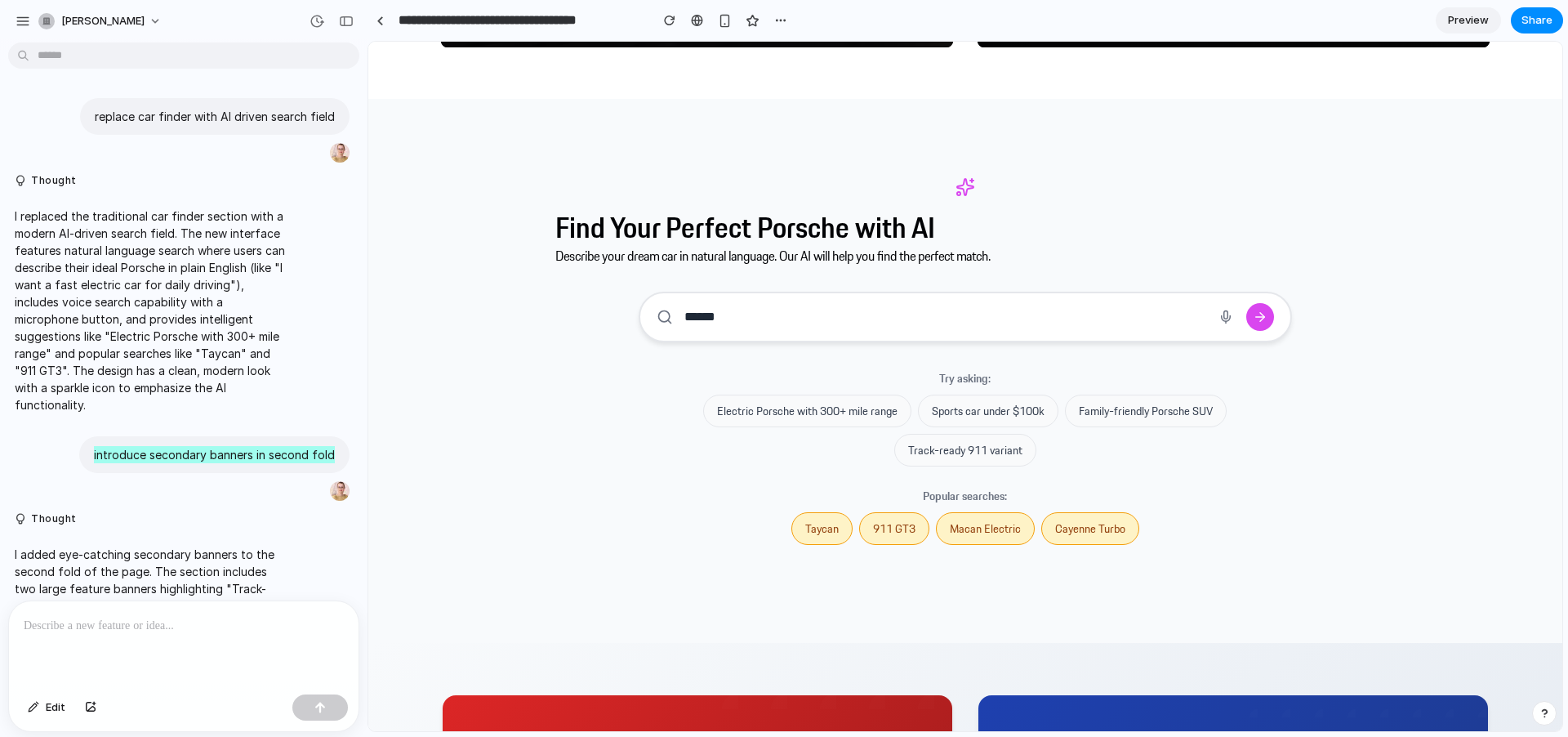
click at [1173, 592] on div "Find Your Perfect Porsche with AI Describe your dream car in natural language. …" at bounding box center [965, 370] width 1194 height 544
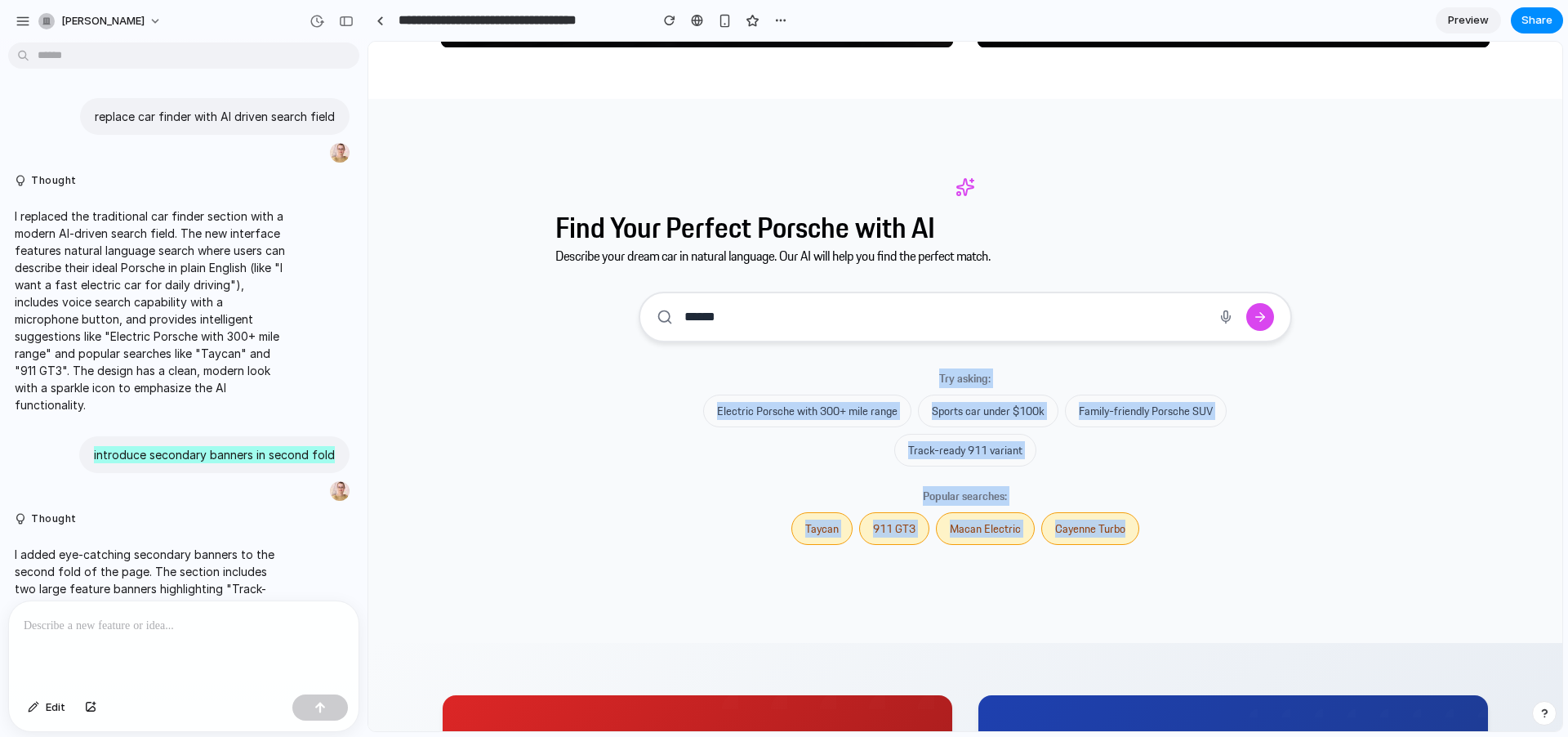
drag, startPoint x: 1149, startPoint y: 523, endPoint x: 837, endPoint y: 360, distance: 352.0
click at [837, 360] on div "Find Your Perfect Porsche with AI Describe your dream car in natural language. …" at bounding box center [964, 370] width 819 height 440
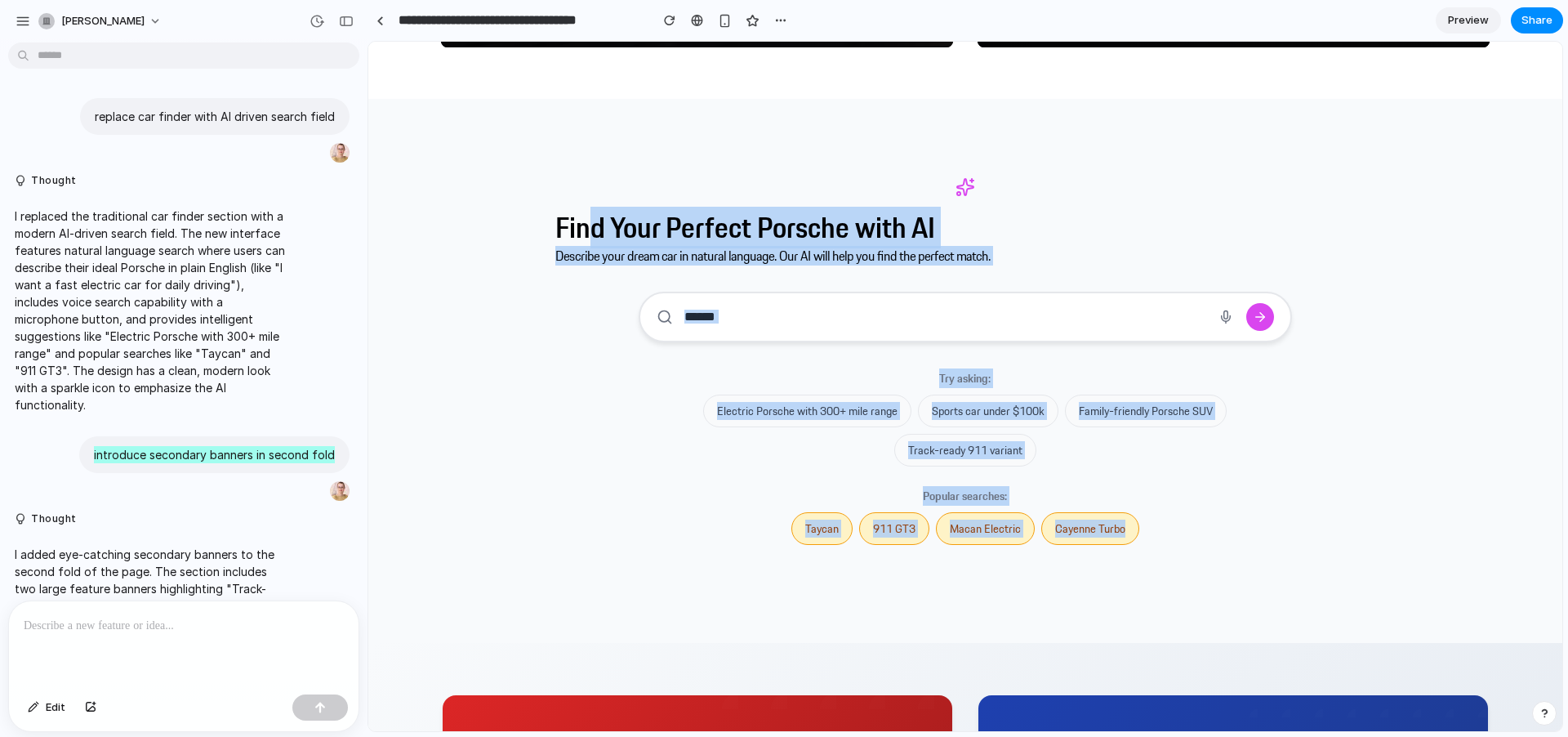
drag, startPoint x: 594, startPoint y: 217, endPoint x: 1204, endPoint y: 530, distance: 685.6
click at [1204, 530] on div "Find Your Perfect Porsche with AI Describe your dream car in natural language. …" at bounding box center [964, 370] width 819 height 440
click at [1203, 529] on div "Taycan 911 GT3 Macan Electric Cayenne Turbo" at bounding box center [965, 528] width 653 height 33
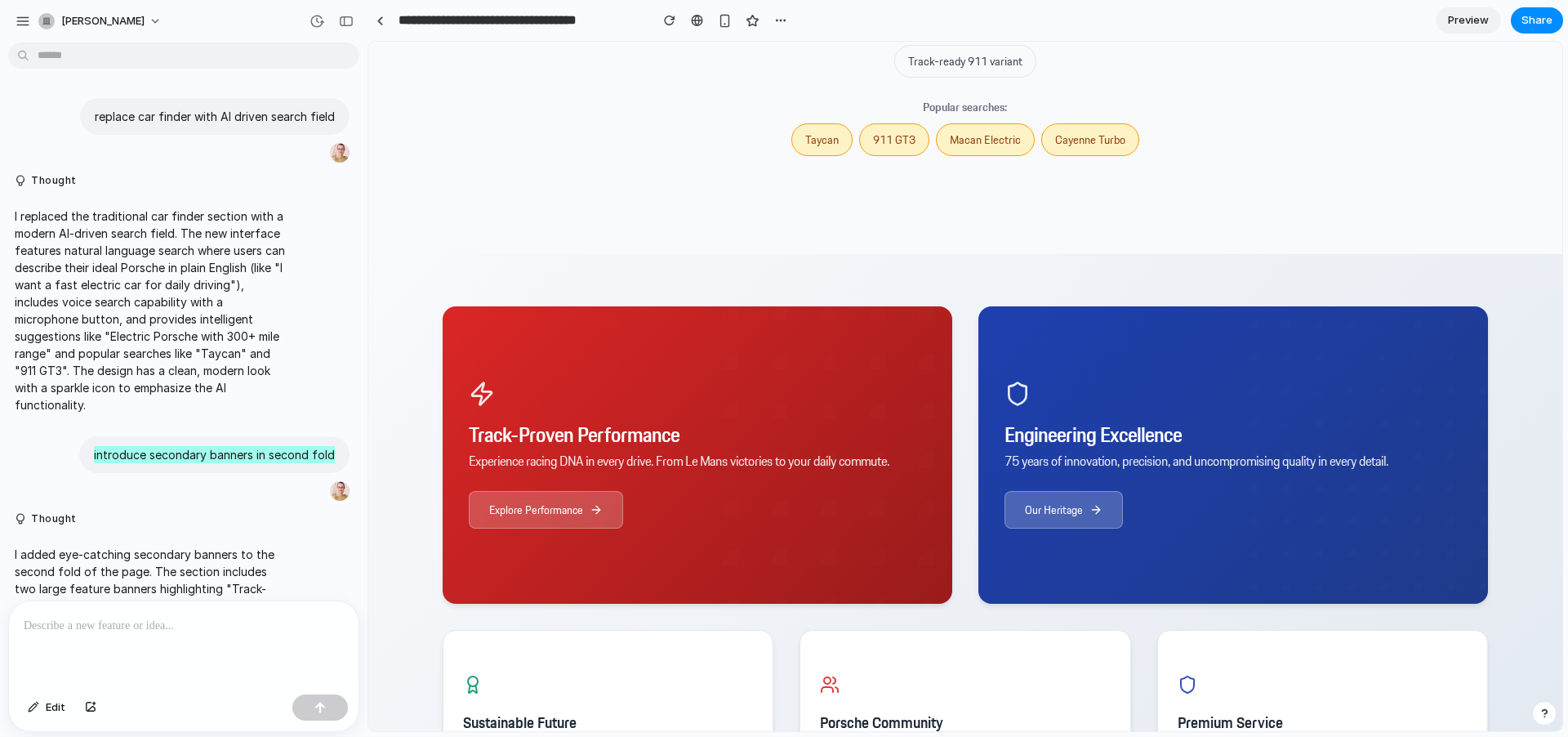
scroll to position [2919, 0]
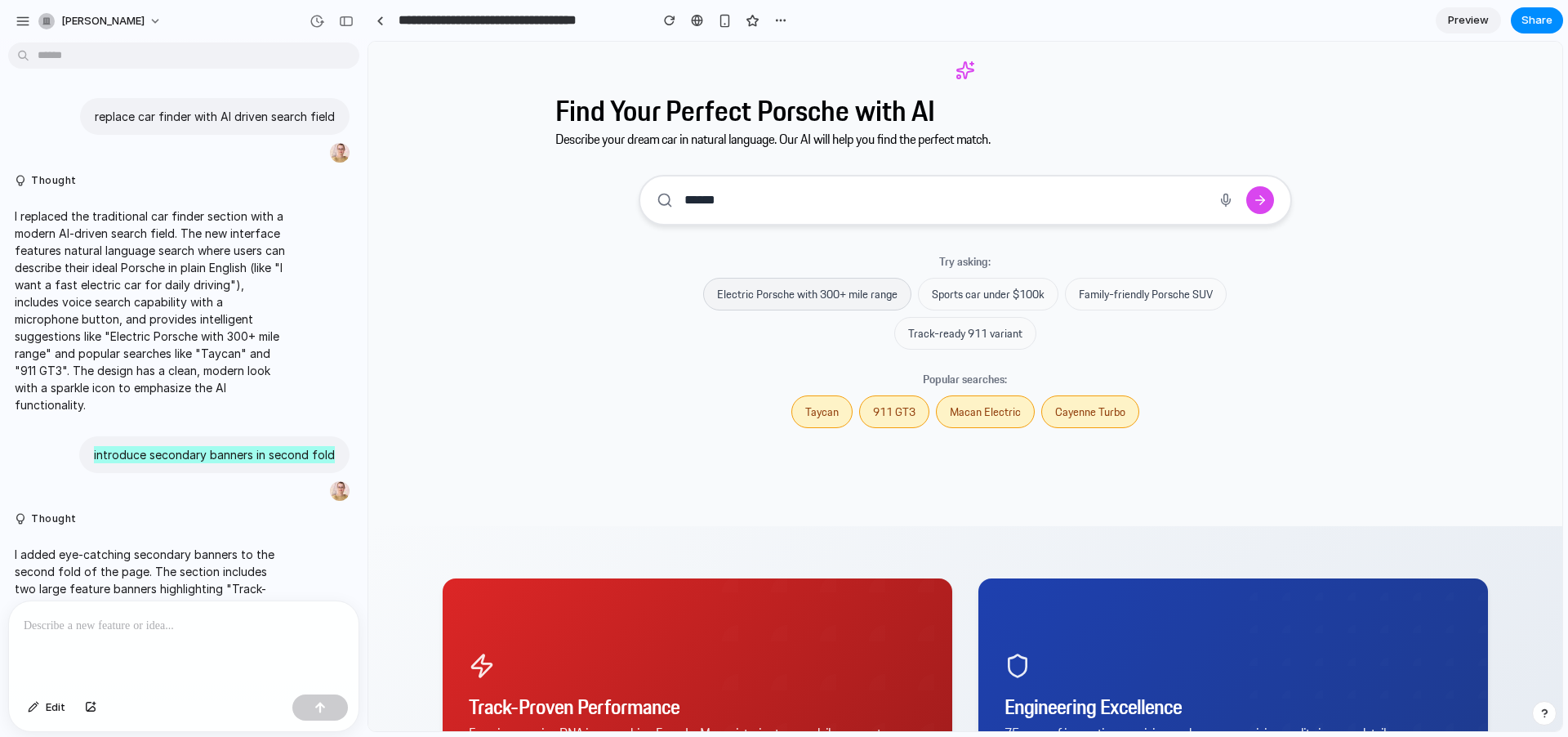
click at [818, 278] on button "Electric Porsche with 300+ mile range" at bounding box center [807, 294] width 208 height 33
click at [997, 291] on button "Sports car under $100k" at bounding box center [988, 294] width 140 height 33
type input "**********"
